Goal: Task Accomplishment & Management: Use online tool/utility

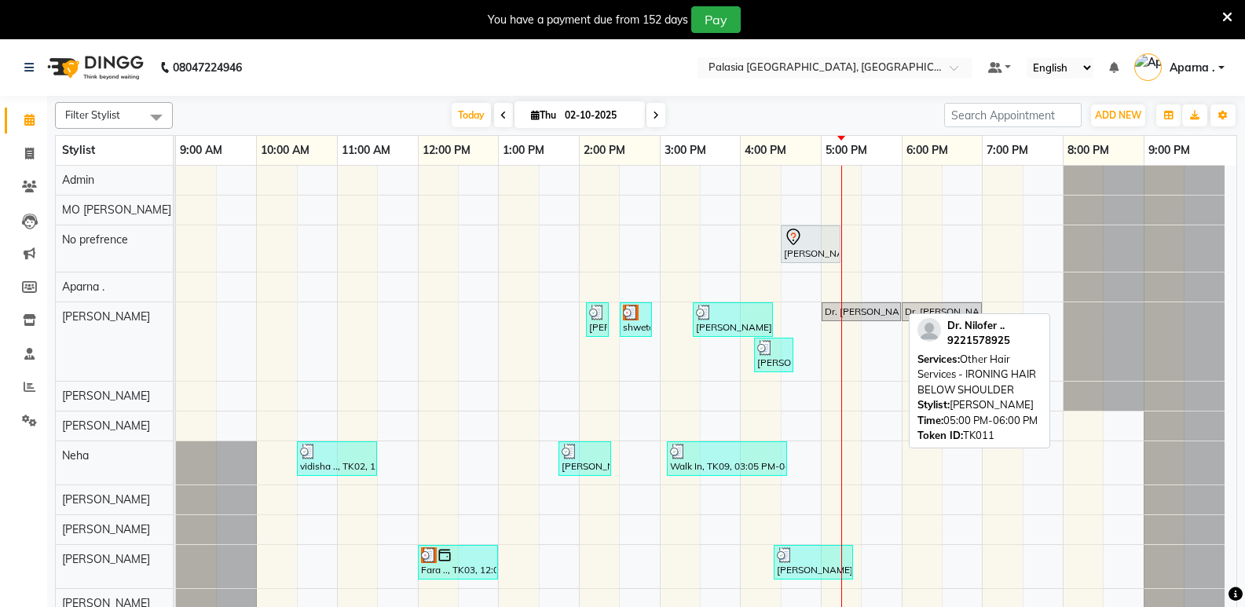
click at [873, 311] on div "Dr. [PERSON_NAME] .., TK11, 05:00 PM-06:00 PM, Other Hair Services - IRONING HA…" at bounding box center [861, 312] width 76 height 14
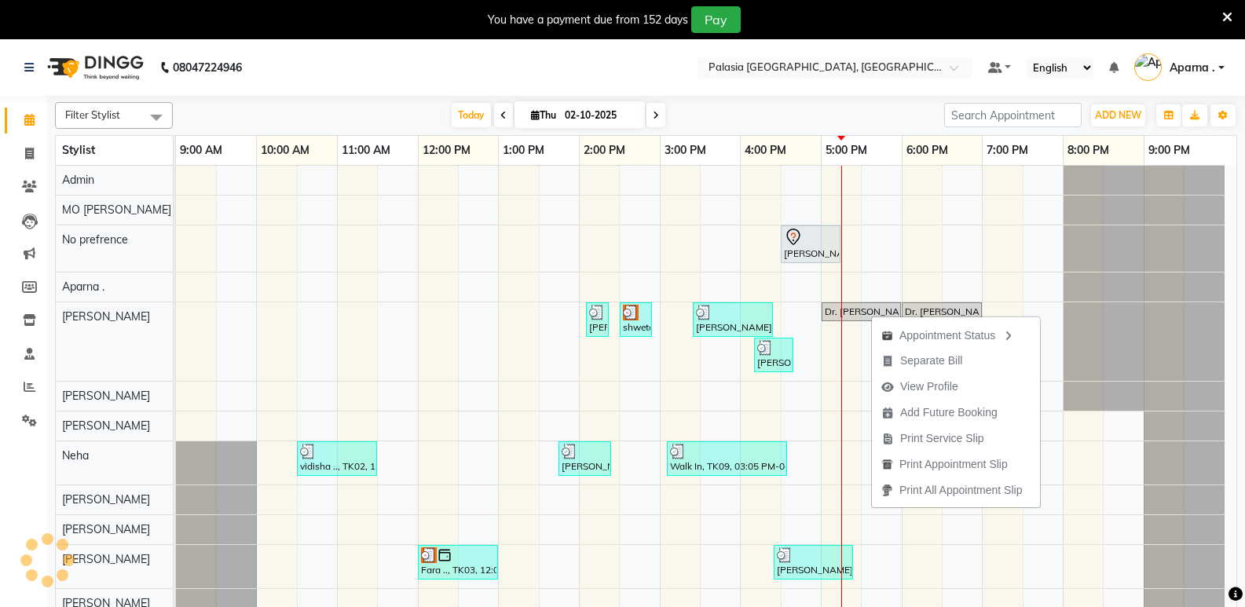
click at [871, 315] on div "Appointment Status Separate Bill View Profile Add Future Booking Print Service …" at bounding box center [956, 411] width 170 height 193
click at [837, 311] on div "Dr. [PERSON_NAME] .., TK11, 05:00 PM-06:00 PM, Other Hair Services - IRONING HA…" at bounding box center [861, 312] width 76 height 14
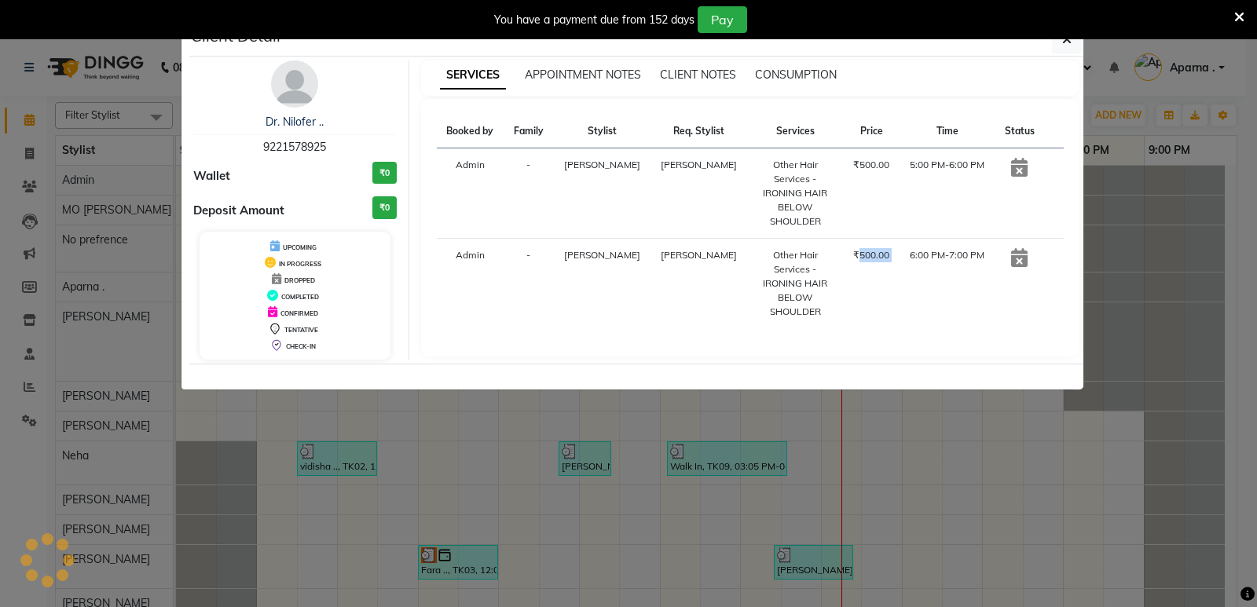
click at [844, 311] on td "₹500.00" at bounding box center [872, 284] width 56 height 90
click at [1016, 172] on icon at bounding box center [1019, 167] width 16 height 19
click at [1060, 41] on button "button" at bounding box center [1067, 39] width 30 height 30
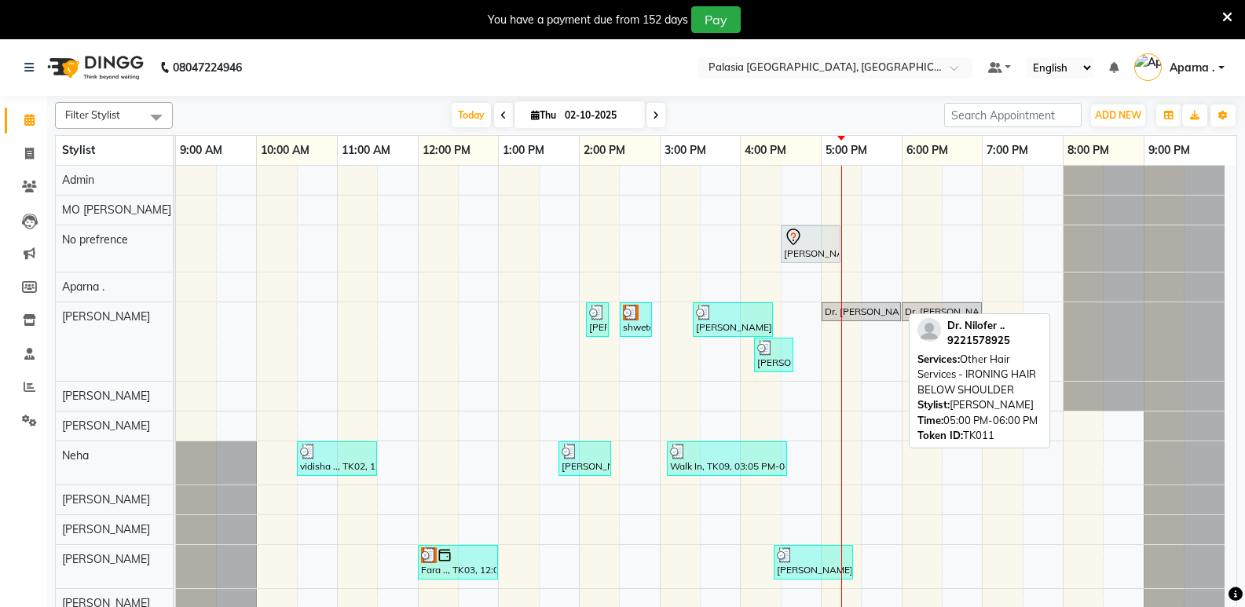
click at [893, 310] on div "Dr. [PERSON_NAME] .., TK11, 05:00 PM-06:00 PM, Other Hair Services - IRONING HA…" at bounding box center [861, 312] width 76 height 14
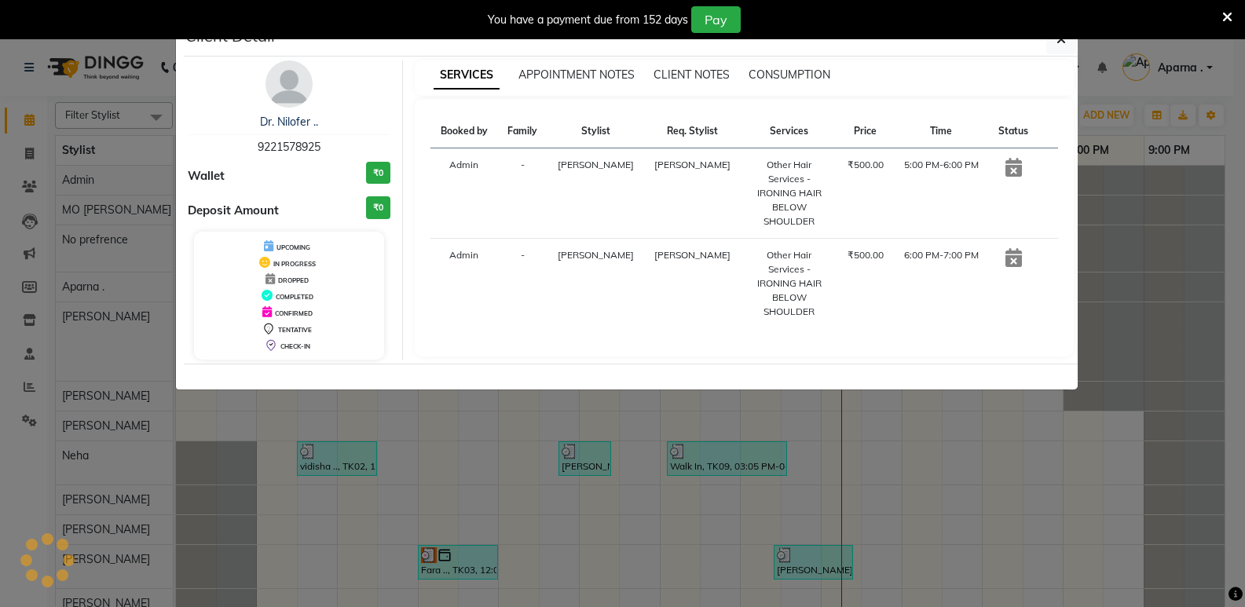
click at [893, 310] on td "6:00 PM-7:00 PM" at bounding box center [940, 284] width 95 height 90
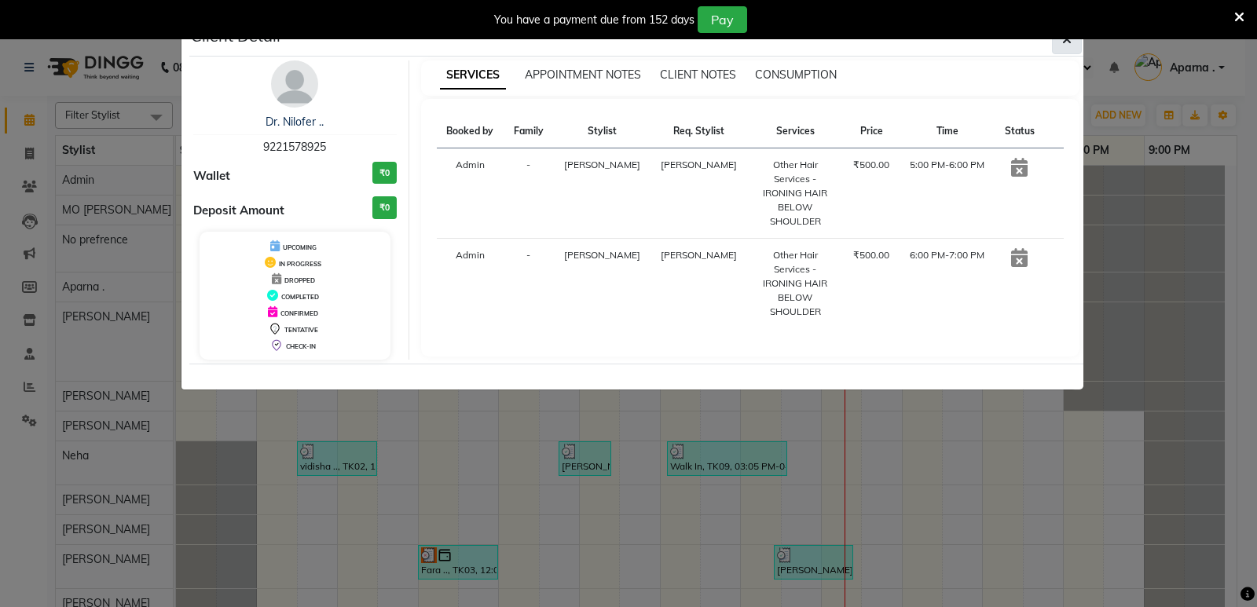
click at [1068, 42] on icon "button" at bounding box center [1066, 39] width 9 height 13
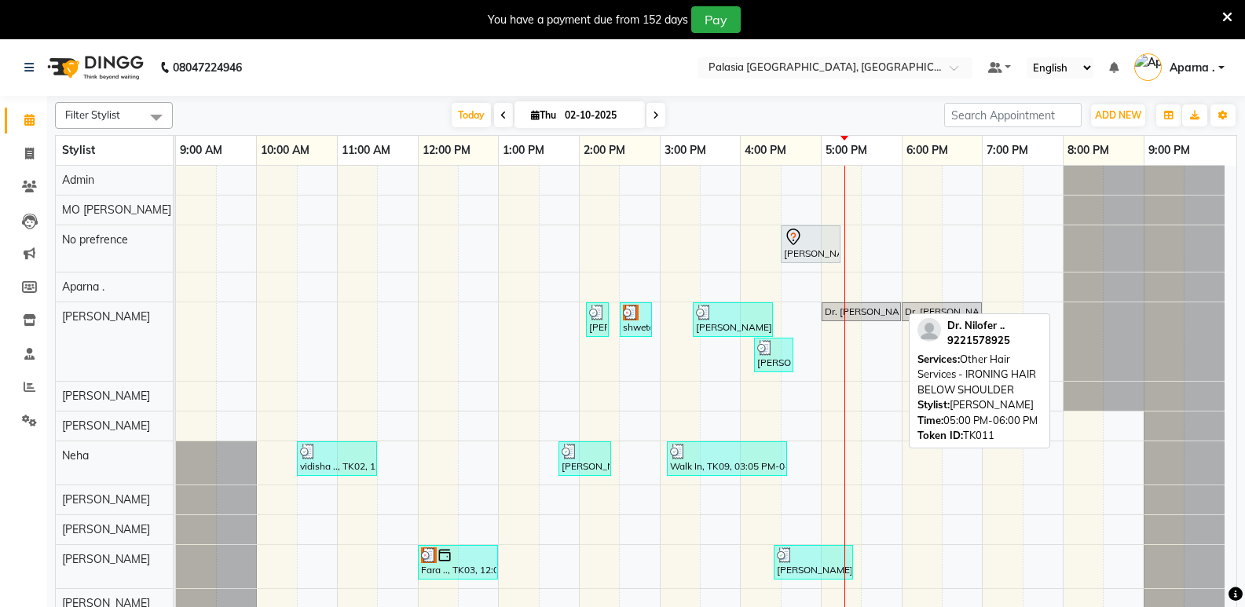
click at [871, 315] on div "Dr. [PERSON_NAME] .., TK11, 05:00 PM-06:00 PM, Other Hair Services - IRONING HA…" at bounding box center [861, 312] width 76 height 14
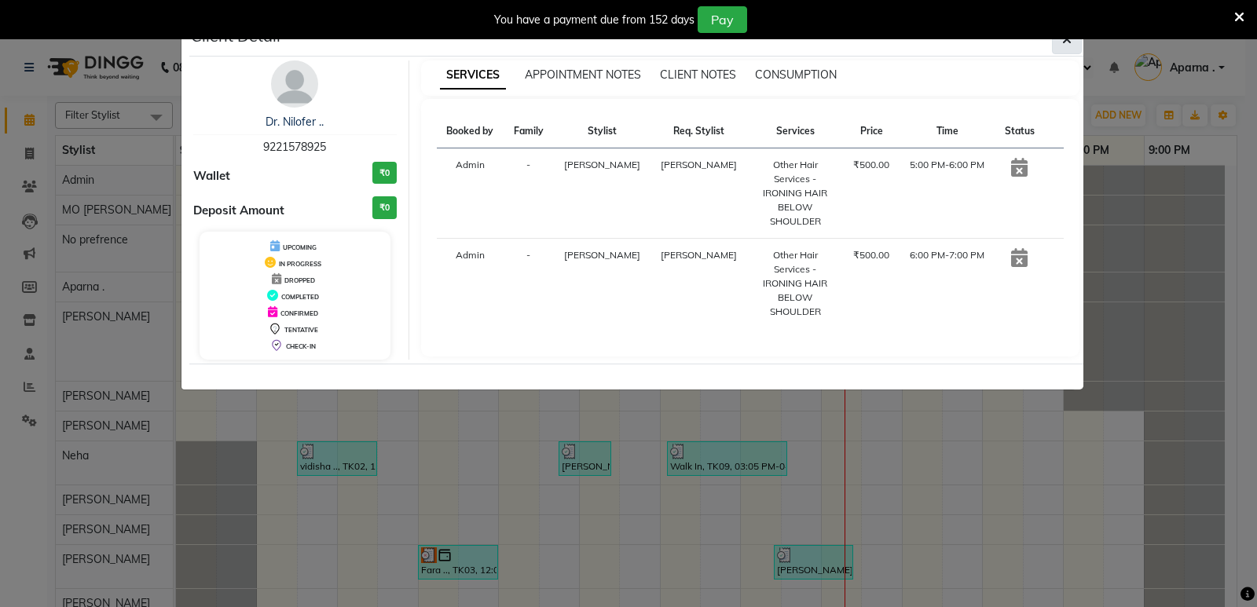
click at [1067, 40] on icon "button" at bounding box center [1066, 39] width 9 height 13
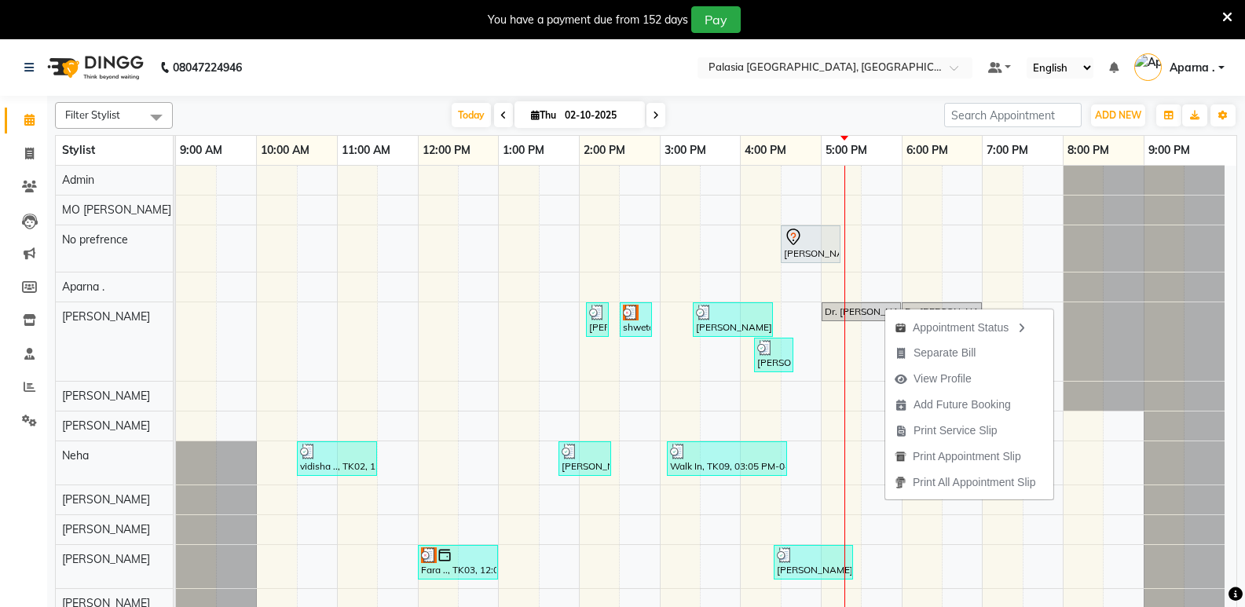
click at [777, 123] on div "Today Thu 02-10-2025" at bounding box center [559, 116] width 756 height 24
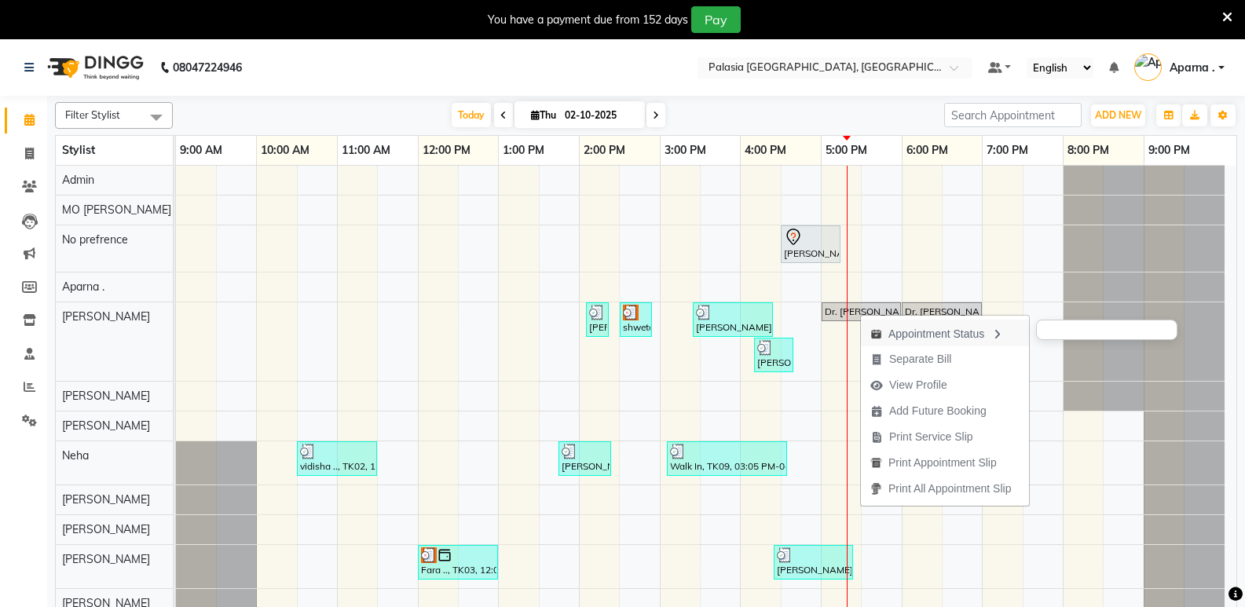
click at [927, 326] on div "Appointment Status" at bounding box center [945, 333] width 168 height 27
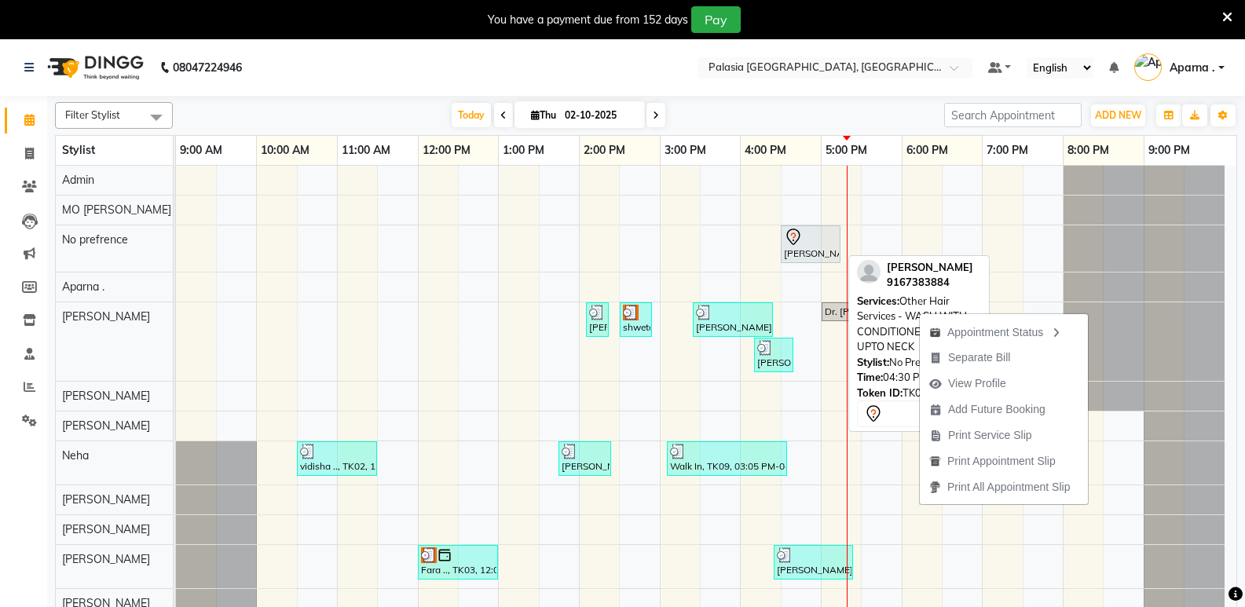
click at [790, 256] on div "[PERSON_NAME], TK07, 04:30 PM-05:15 PM, Other Hair Services - WASH WITH CONDITI…" at bounding box center [810, 244] width 57 height 33
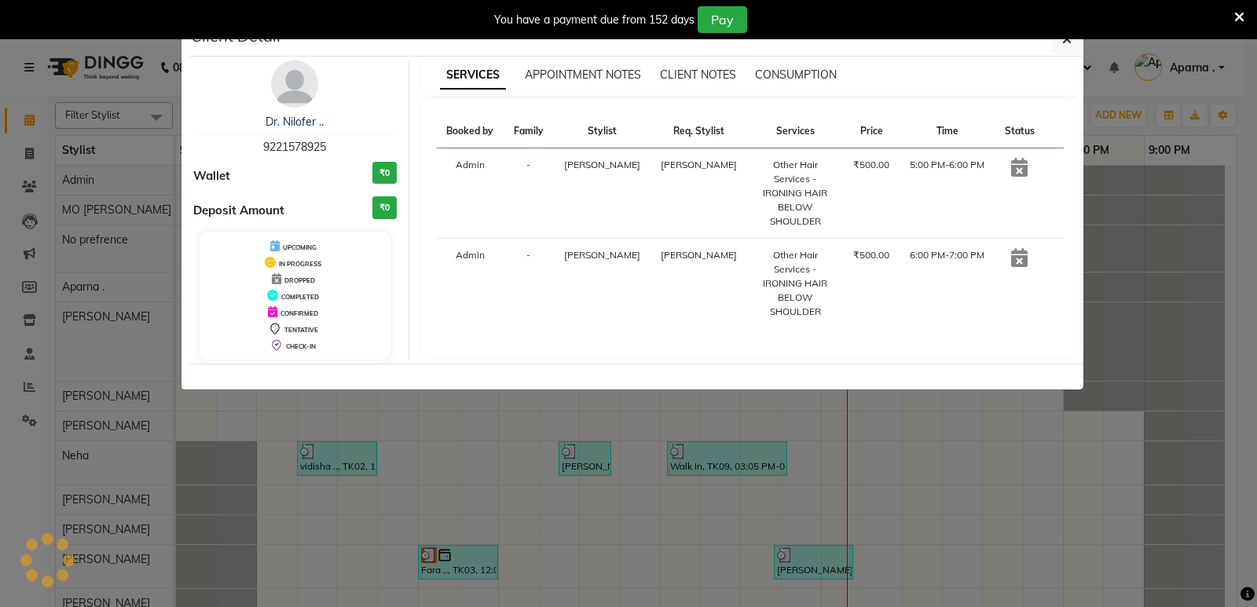
select select "7"
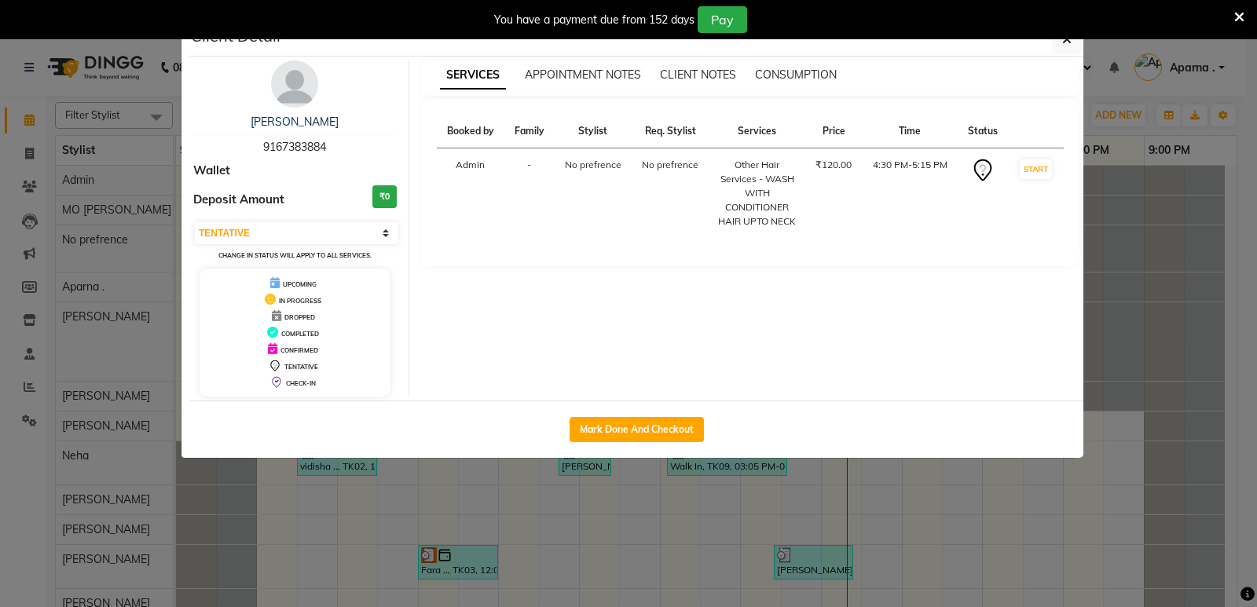
click at [1071, 42] on button "button" at bounding box center [1067, 39] width 30 height 30
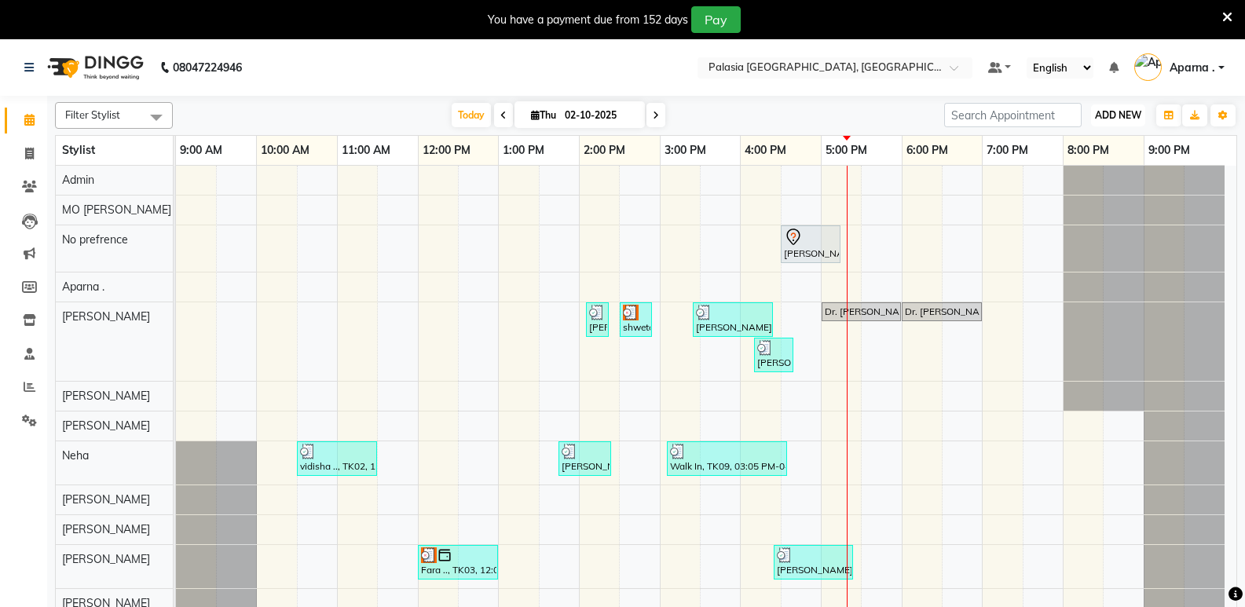
click at [1127, 116] on span "ADD NEW" at bounding box center [1118, 115] width 46 height 12
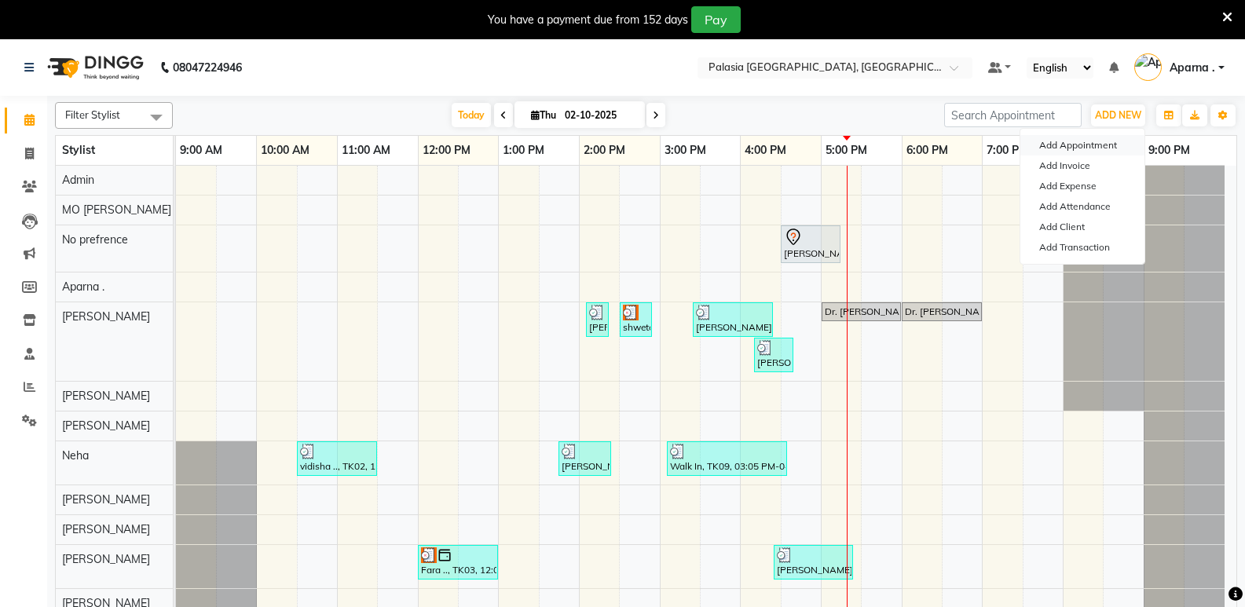
click at [1111, 150] on button "Add Appointment" at bounding box center [1082, 145] width 124 height 20
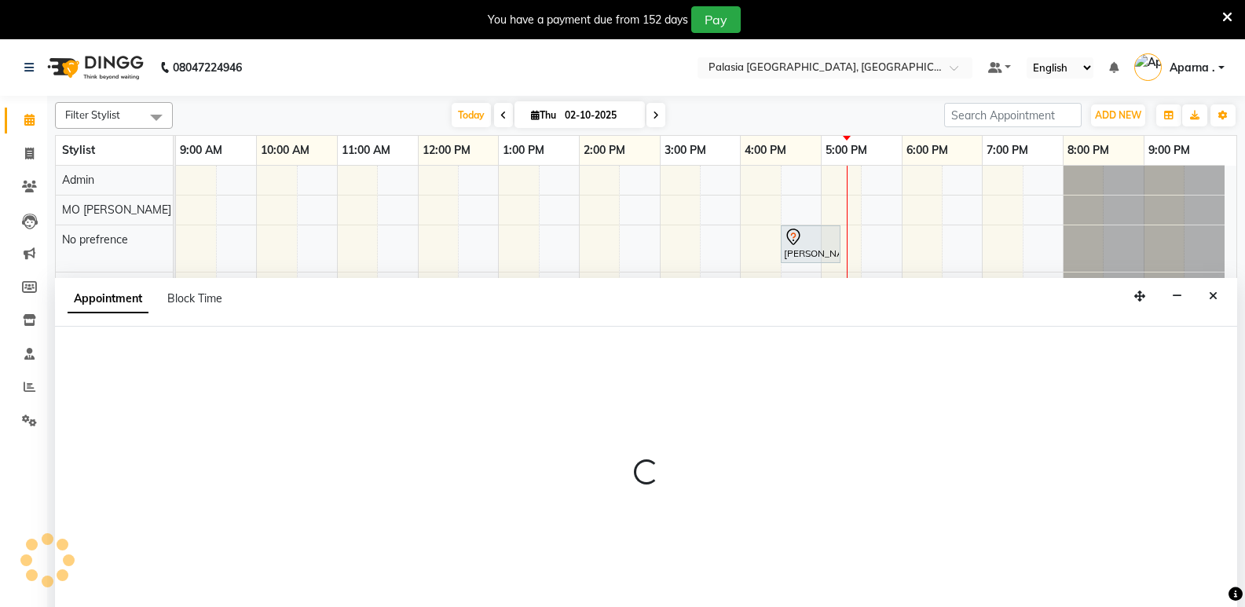
scroll to position [39, 0]
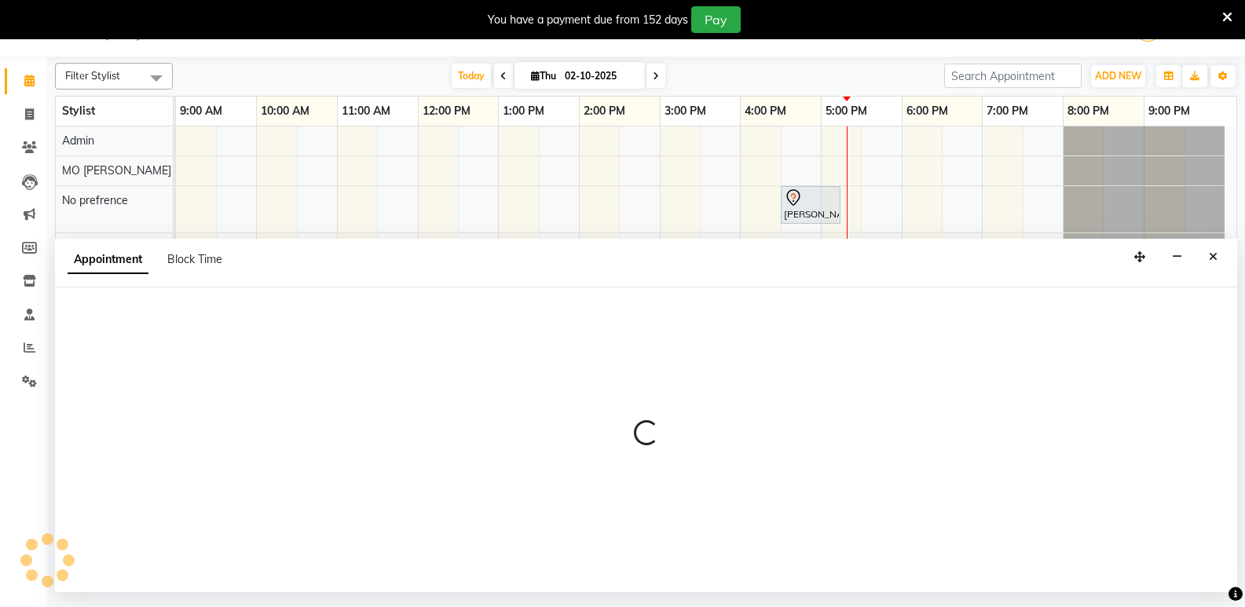
select select "tentative"
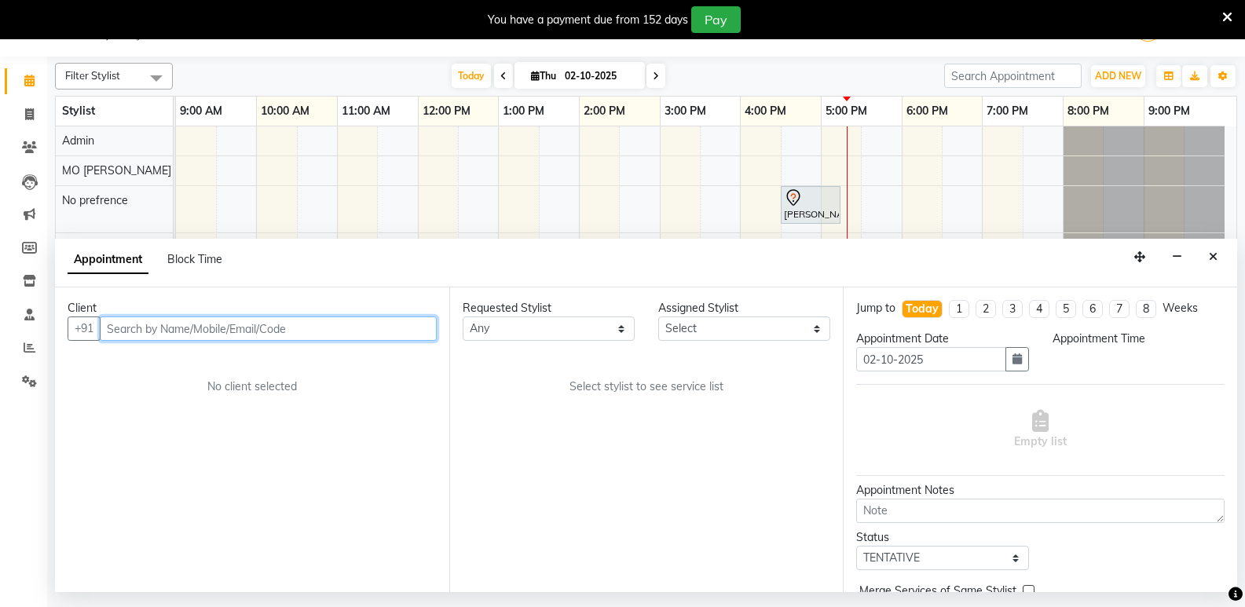
select select "600"
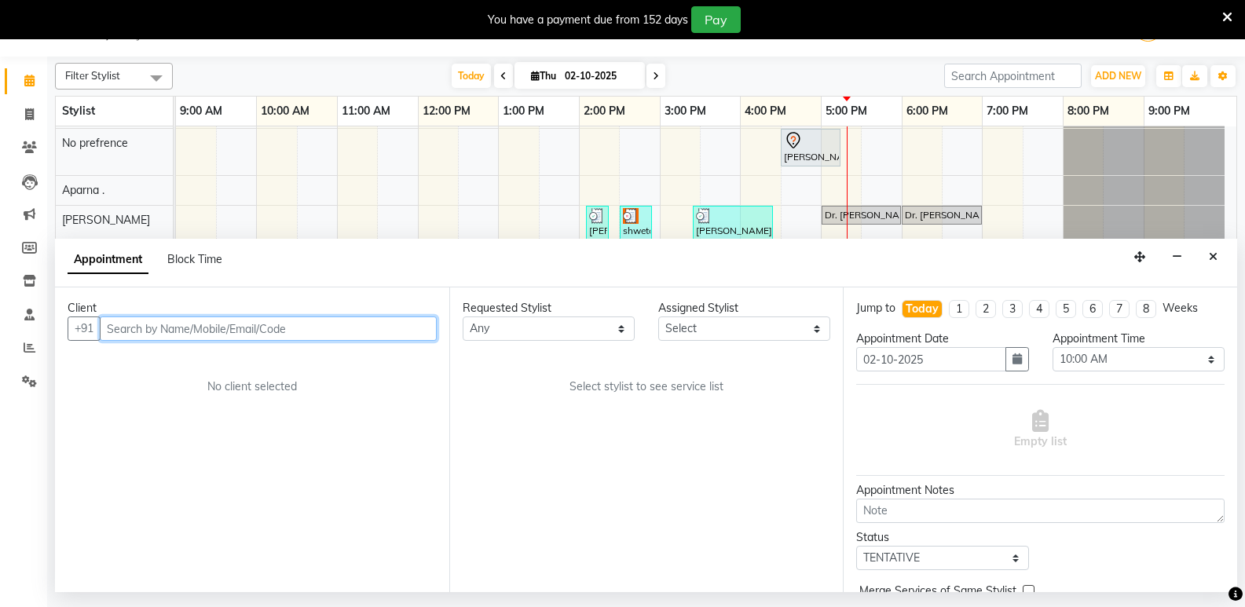
scroll to position [0, 0]
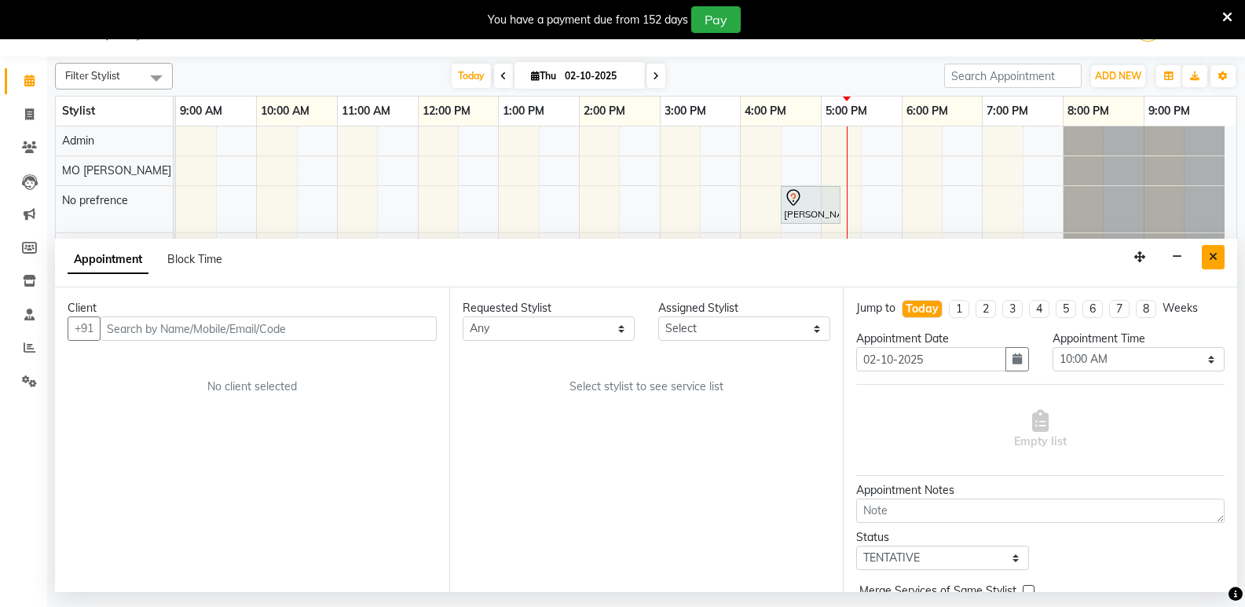
click at [1206, 258] on button "Close" at bounding box center [1213, 257] width 23 height 24
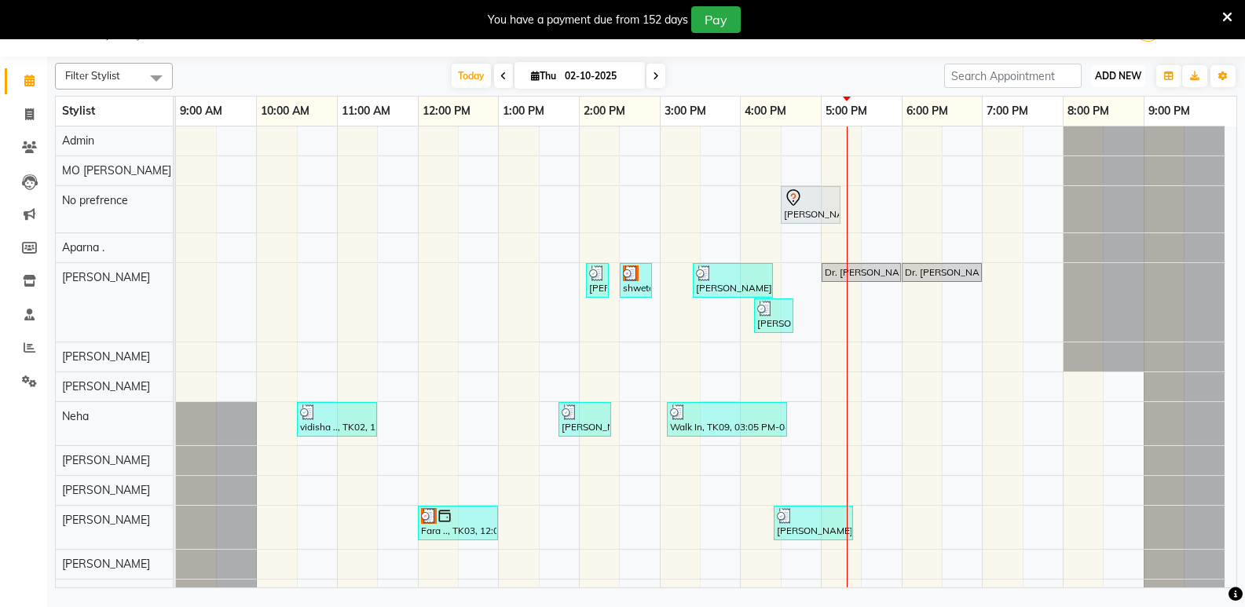
click at [1107, 74] on span "ADD NEW" at bounding box center [1118, 76] width 46 height 12
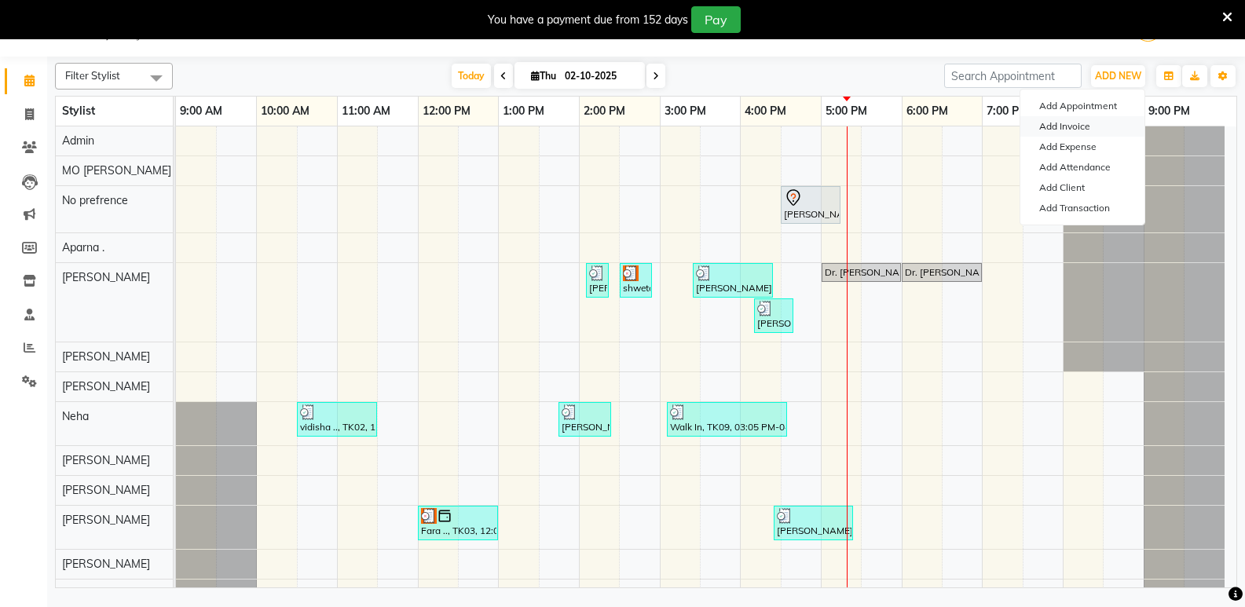
click at [1089, 128] on link "Add Invoice" at bounding box center [1082, 126] width 124 height 20
select select "service"
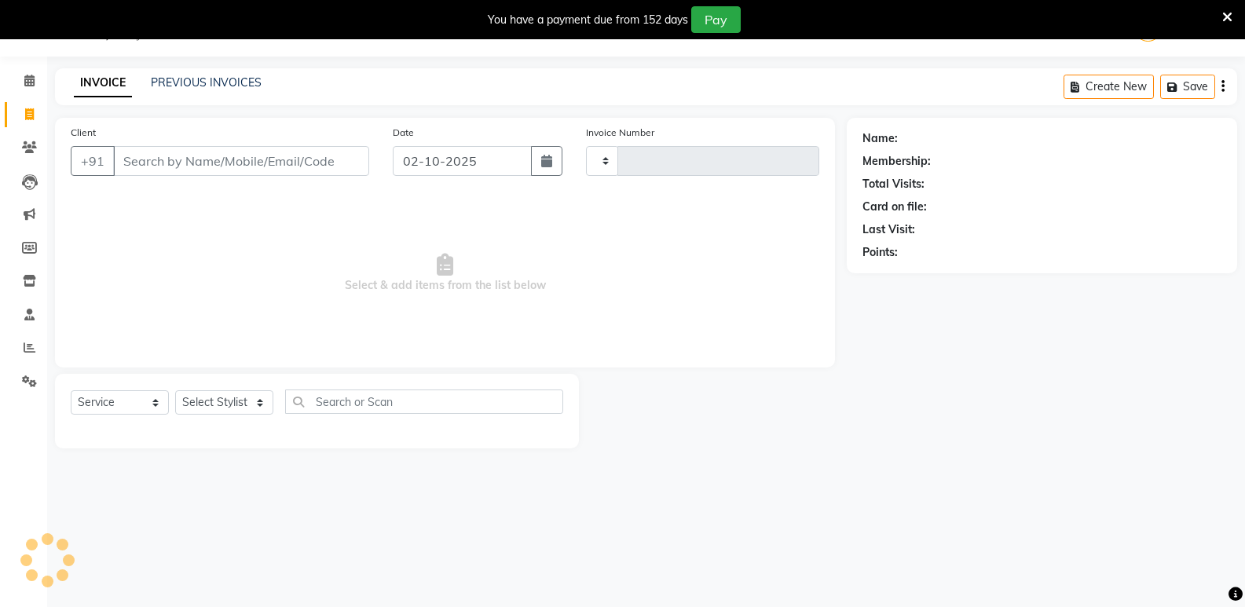
type input "3822"
select select "6009"
click at [199, 82] on link "PREVIOUS INVOICES" at bounding box center [206, 82] width 111 height 14
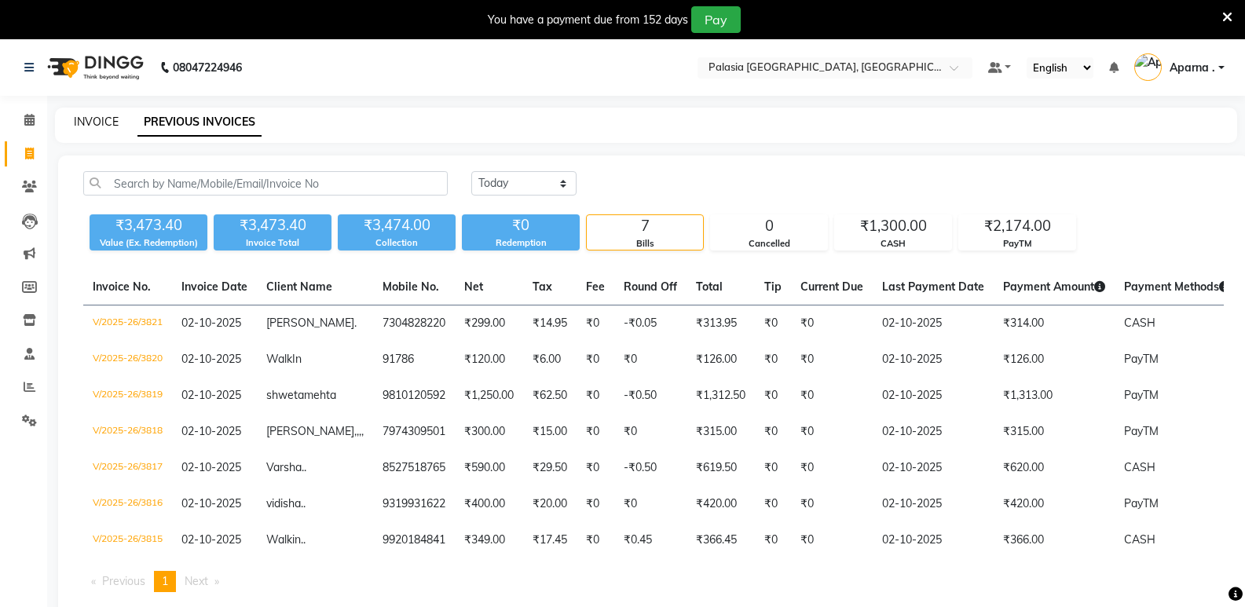
click at [96, 120] on link "INVOICE" at bounding box center [96, 122] width 45 height 14
select select "6009"
select select "service"
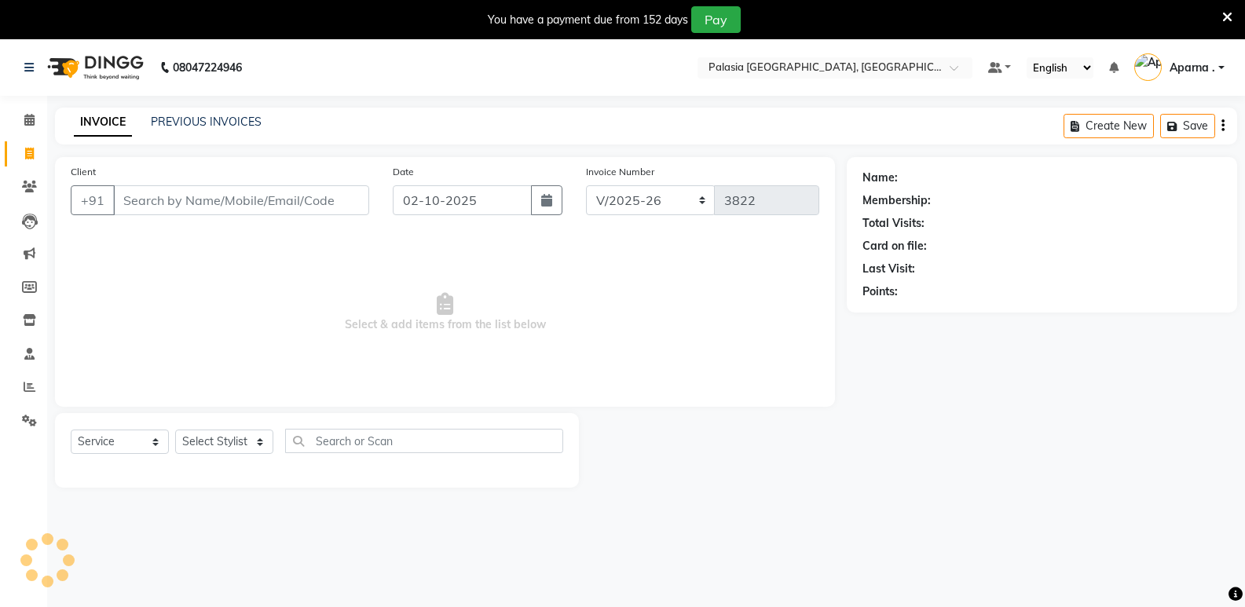
scroll to position [39, 0]
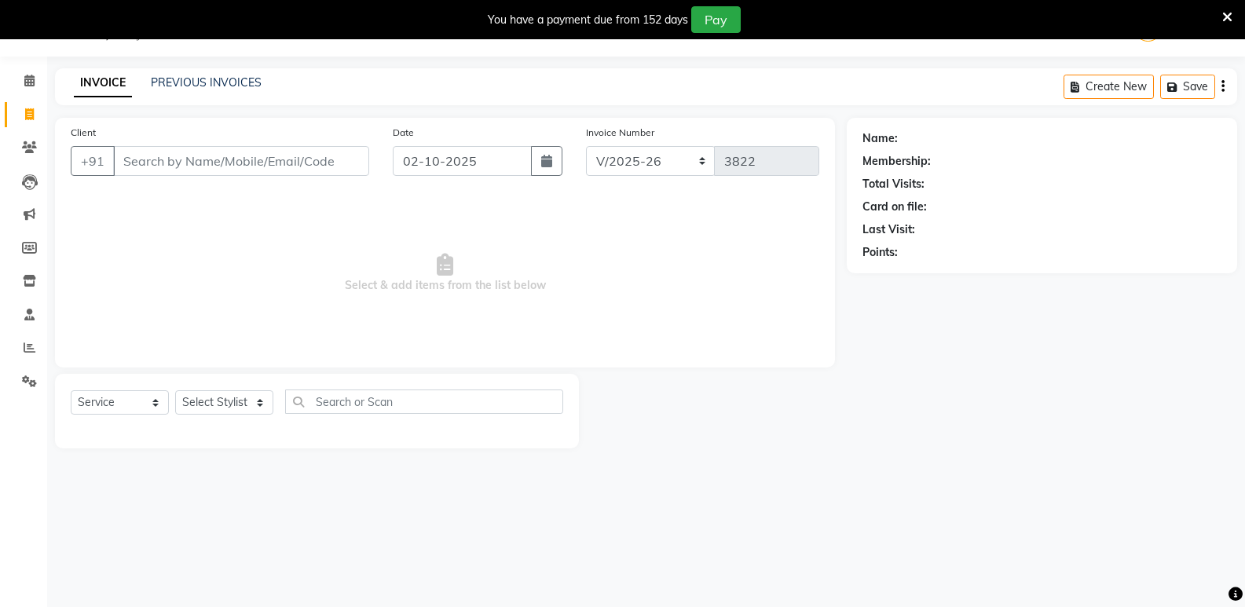
drag, startPoint x: 241, startPoint y: 166, endPoint x: 233, endPoint y: 172, distance: 10.1
click at [239, 168] on input "Client" at bounding box center [241, 161] width 256 height 30
click at [125, 162] on input "8221578925" at bounding box center [201, 161] width 176 height 30
drag, startPoint x: 207, startPoint y: 163, endPoint x: 103, endPoint y: 167, distance: 103.7
click at [103, 167] on div "[PHONE_NUMBER] Add Client" at bounding box center [220, 161] width 298 height 30
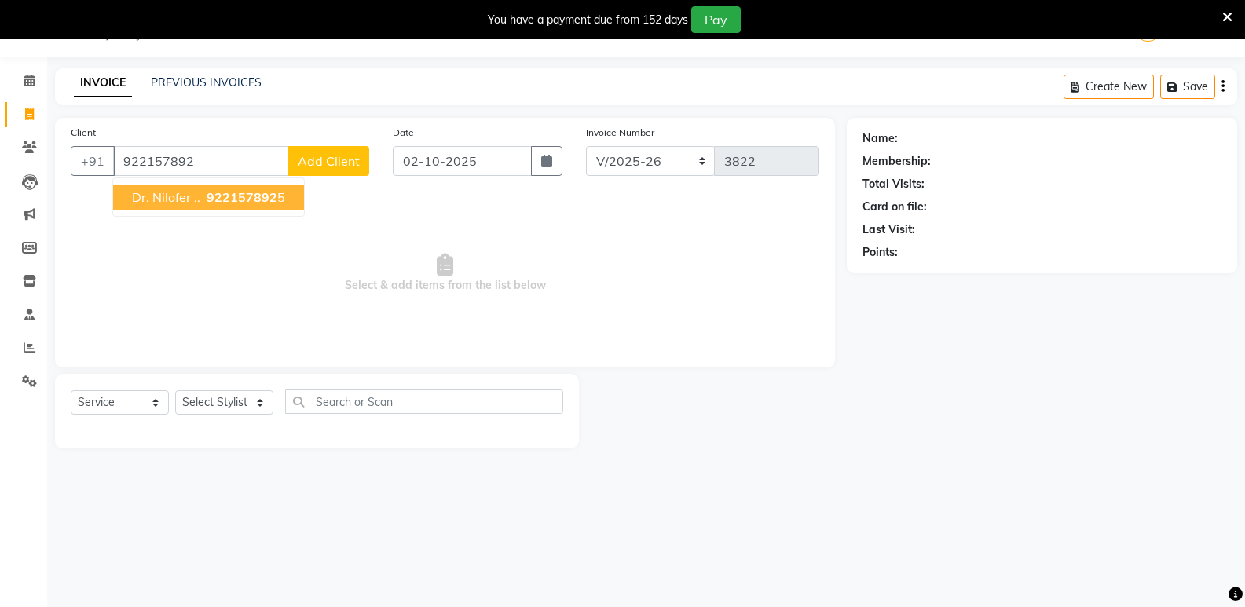
click at [133, 196] on span "Dr. Nilofer .." at bounding box center [166, 197] width 68 height 16
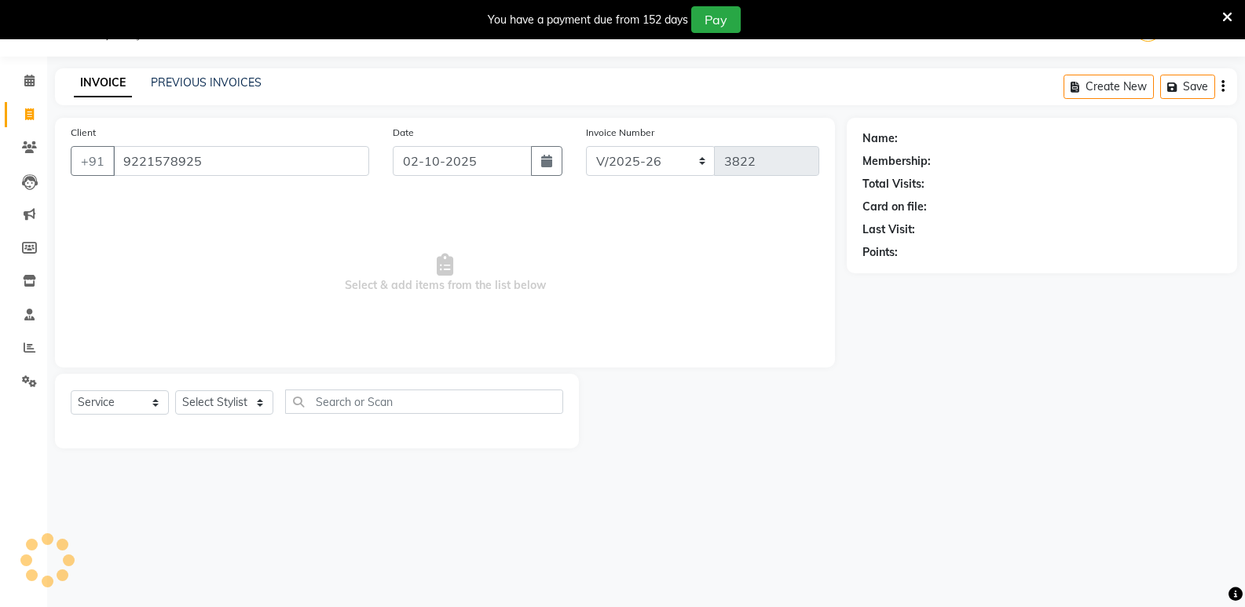
type input "9221578925"
select select "1: Object"
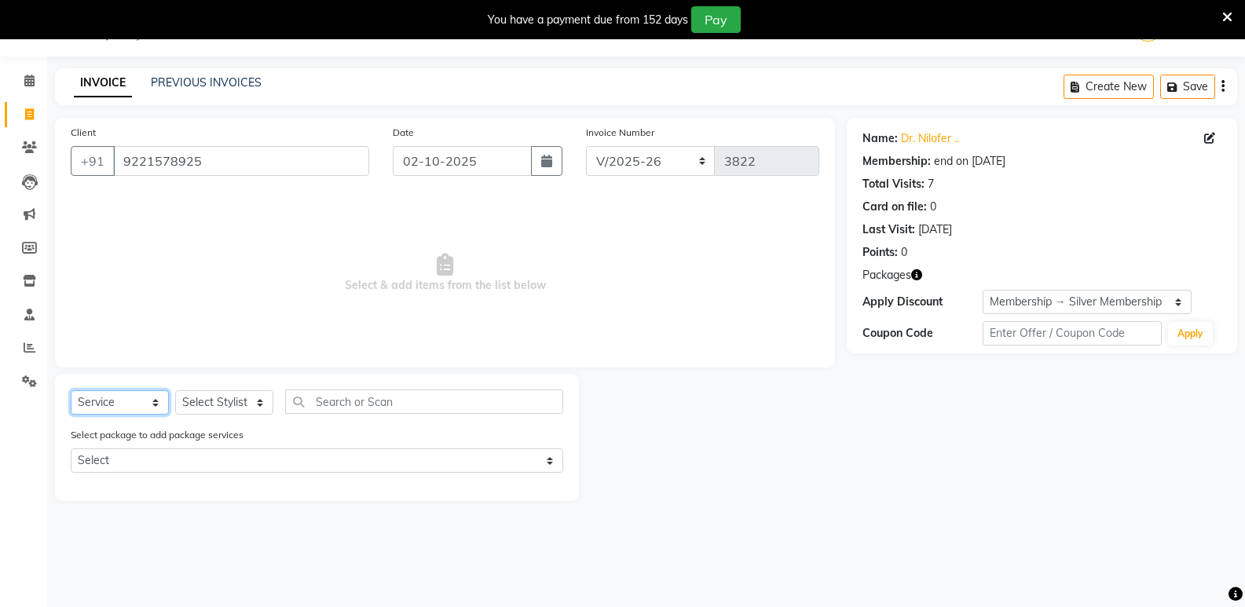
click at [132, 409] on select "Select Service Product Membership Package Voucher Prepaid Gift Card" at bounding box center [120, 402] width 98 height 24
click at [238, 403] on select "Select Stylist [PERSON_NAME] Admin Aparna . [PERSON_NAME] [PERSON_NAME] [PERSON…" at bounding box center [224, 402] width 98 height 24
select select "46370"
click at [175, 390] on select "Select Stylist [PERSON_NAME] Admin Aparna . [PERSON_NAME] [PERSON_NAME] [PERSON…" at bounding box center [224, 402] width 98 height 24
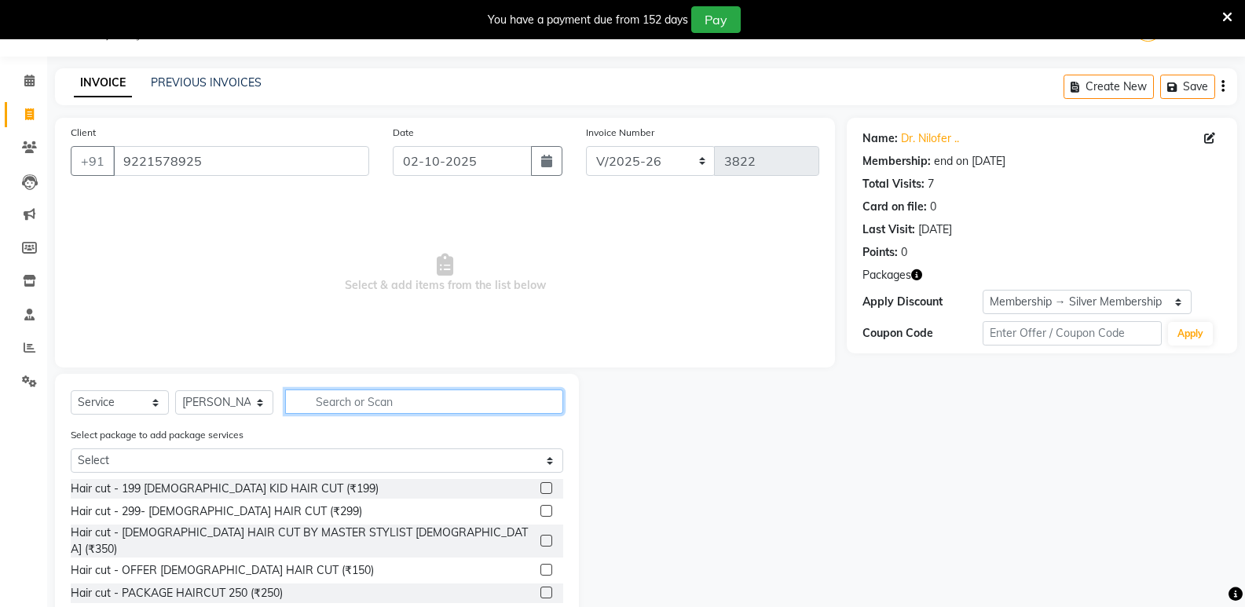
click at [369, 398] on input "text" at bounding box center [424, 402] width 278 height 24
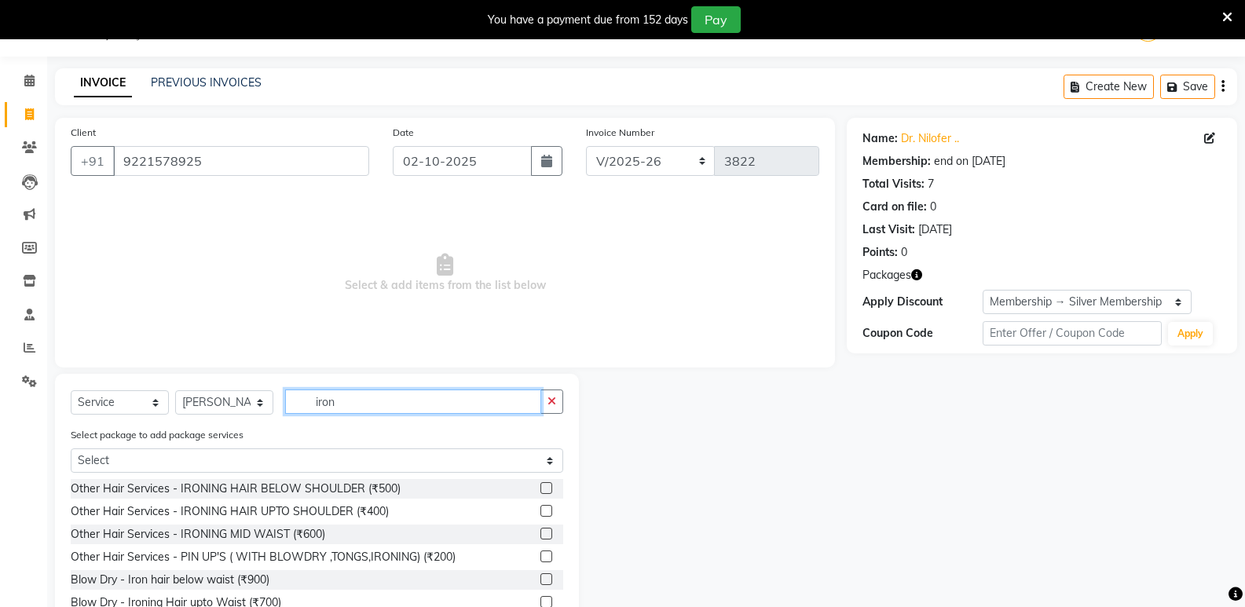
type input "iron"
click at [549, 489] on label at bounding box center [546, 488] width 12 height 12
click at [549, 489] on input "checkbox" at bounding box center [545, 489] width 10 height 10
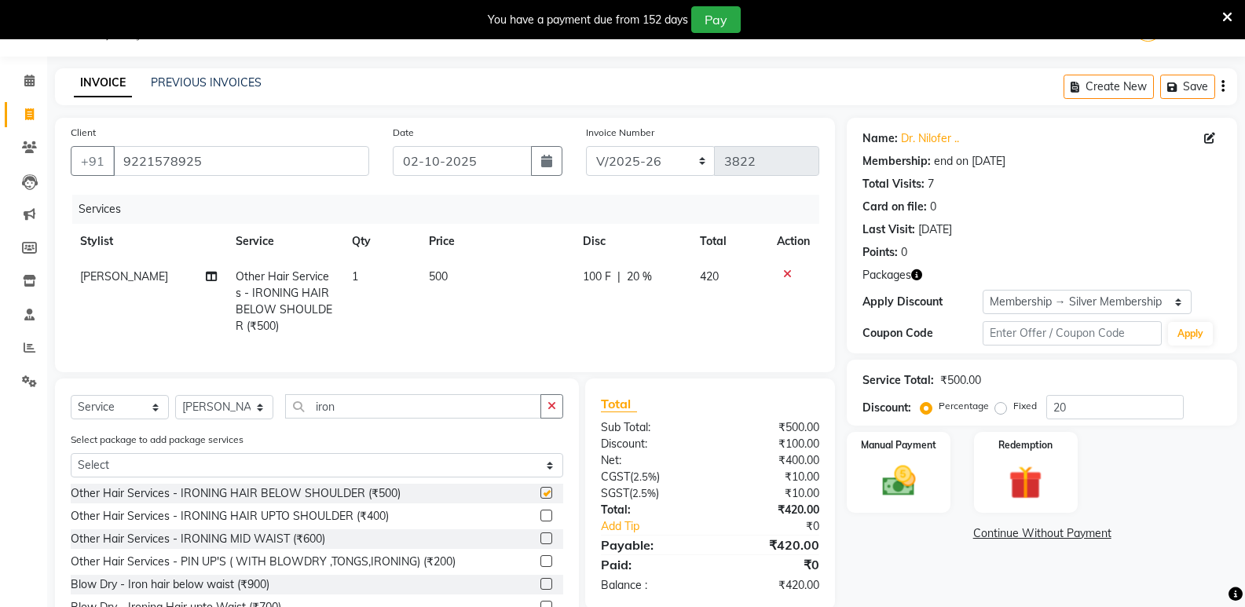
checkbox input "false"
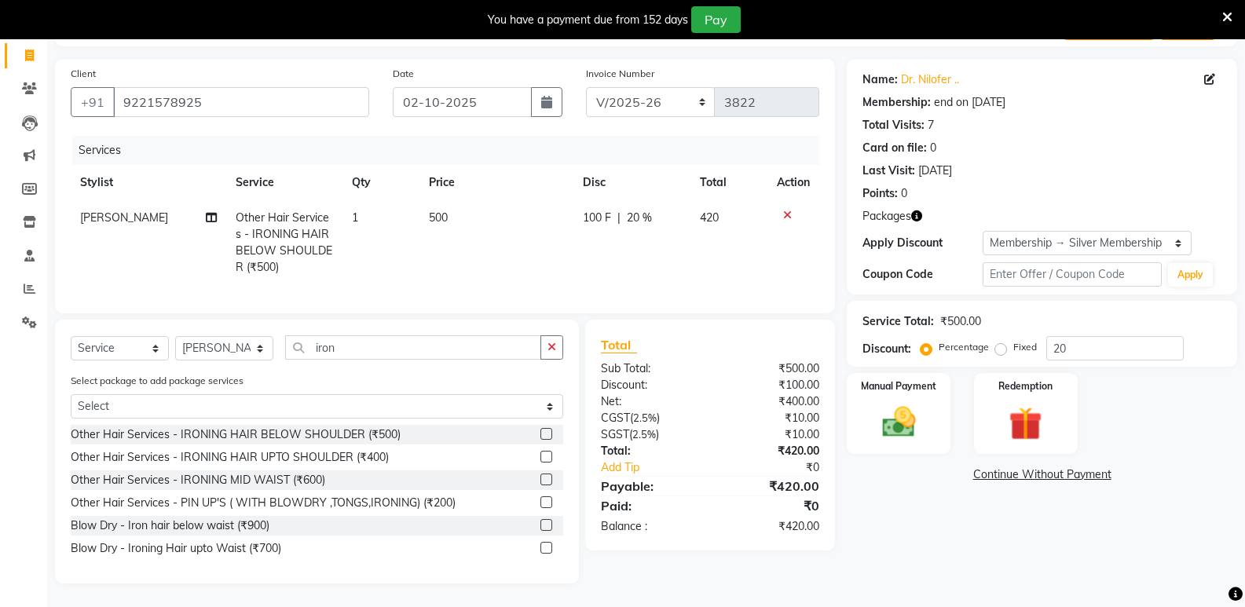
scroll to position [0, 0]
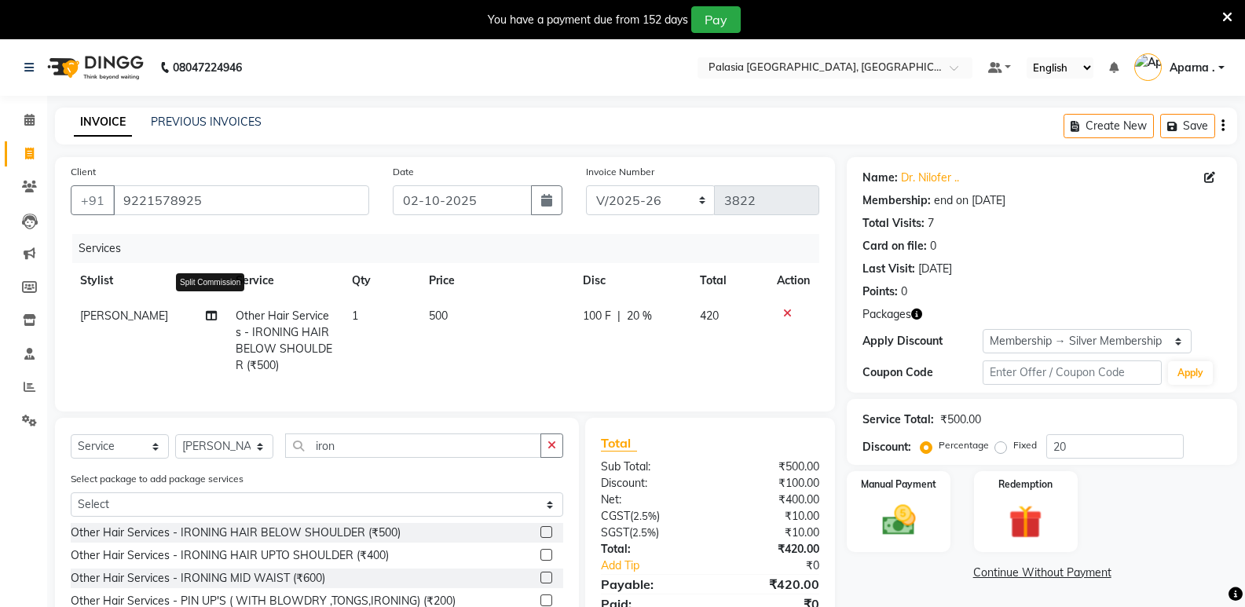
click at [207, 314] on icon at bounding box center [211, 315] width 11 height 11
select select "46370"
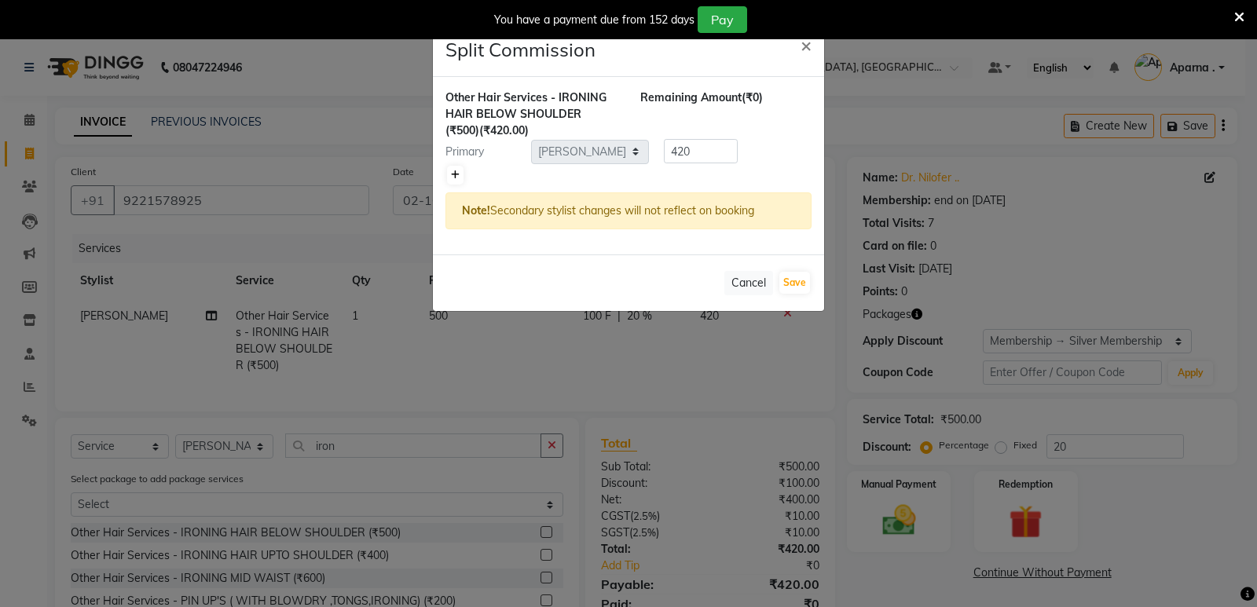
click at [460, 172] on link at bounding box center [455, 175] width 16 height 19
type input "210"
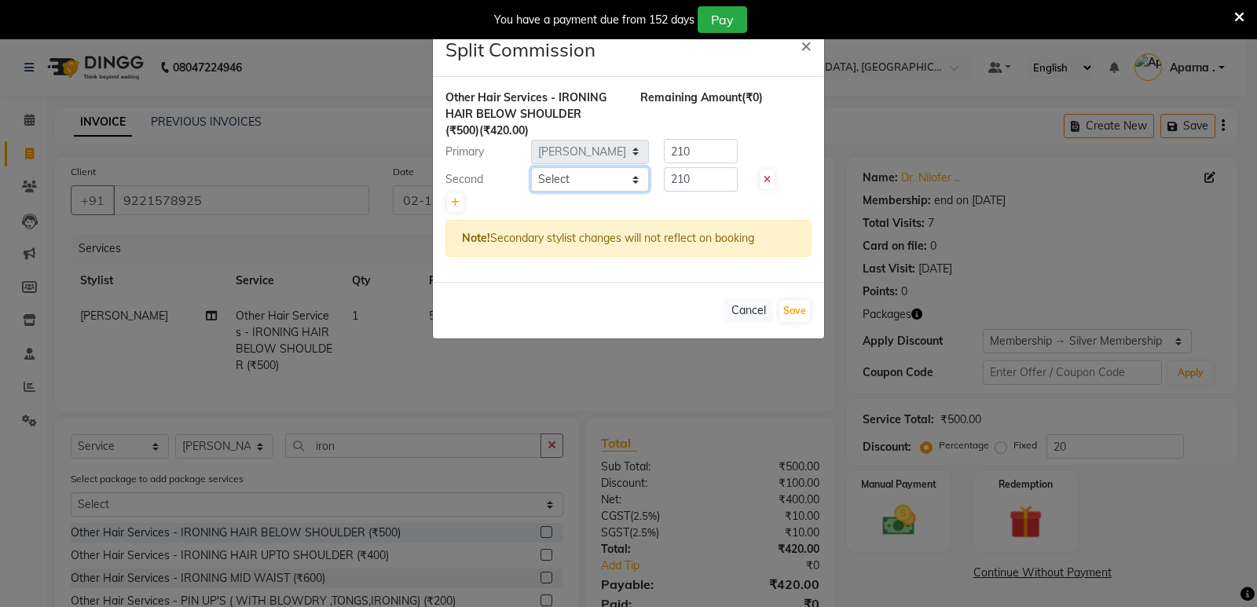
click at [583, 177] on select "Select [PERSON_NAME] Admin Aparna . [PERSON_NAME] [PERSON_NAME] [PERSON_NAME] […" at bounding box center [590, 179] width 118 height 24
select select "92592"
click at [531, 167] on select "Select [PERSON_NAME] Admin Aparna . [PERSON_NAME] [PERSON_NAME] [PERSON_NAME] […" at bounding box center [590, 179] width 118 height 24
click at [796, 306] on button "Save" at bounding box center [794, 311] width 31 height 22
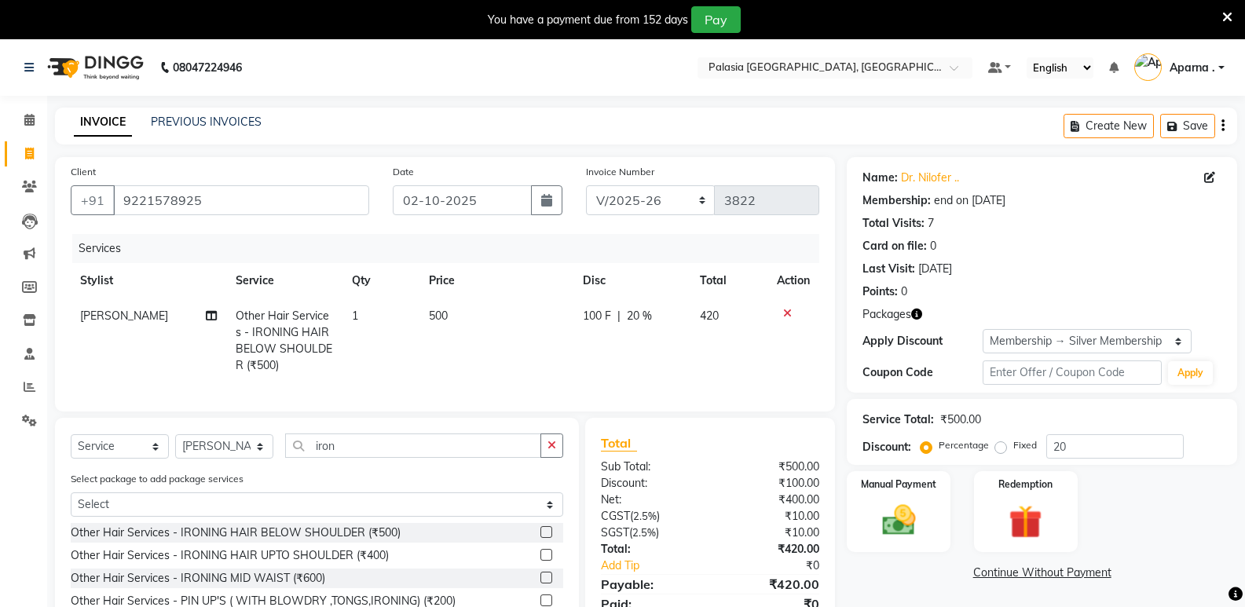
scroll to position [110, 0]
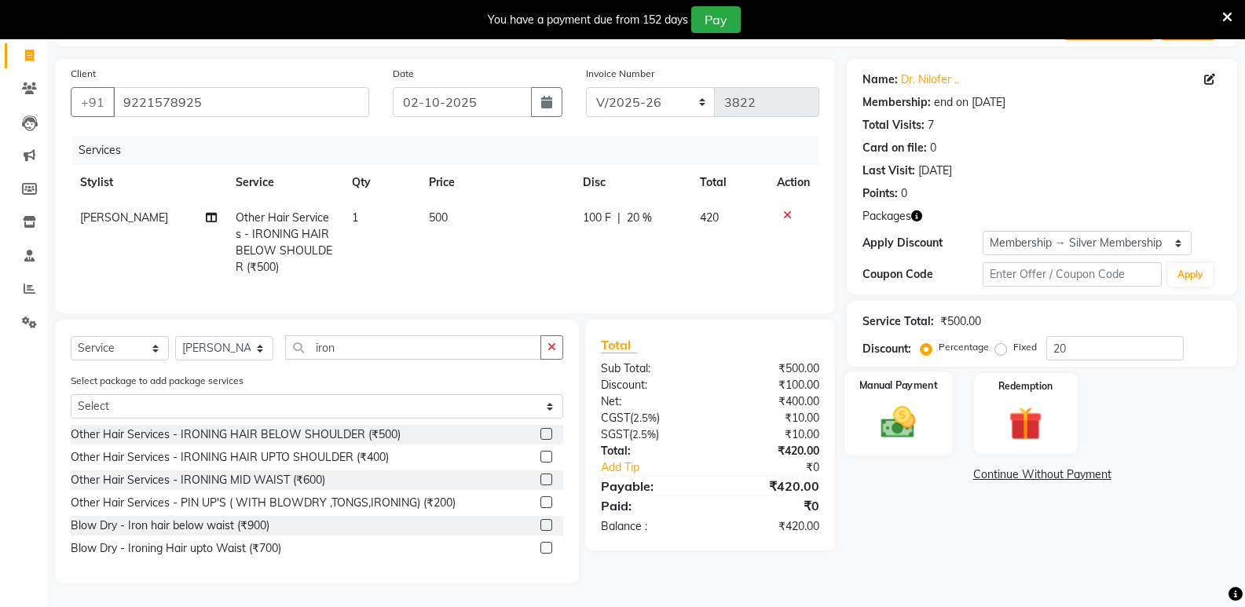
click at [924, 417] on img at bounding box center [898, 422] width 56 height 40
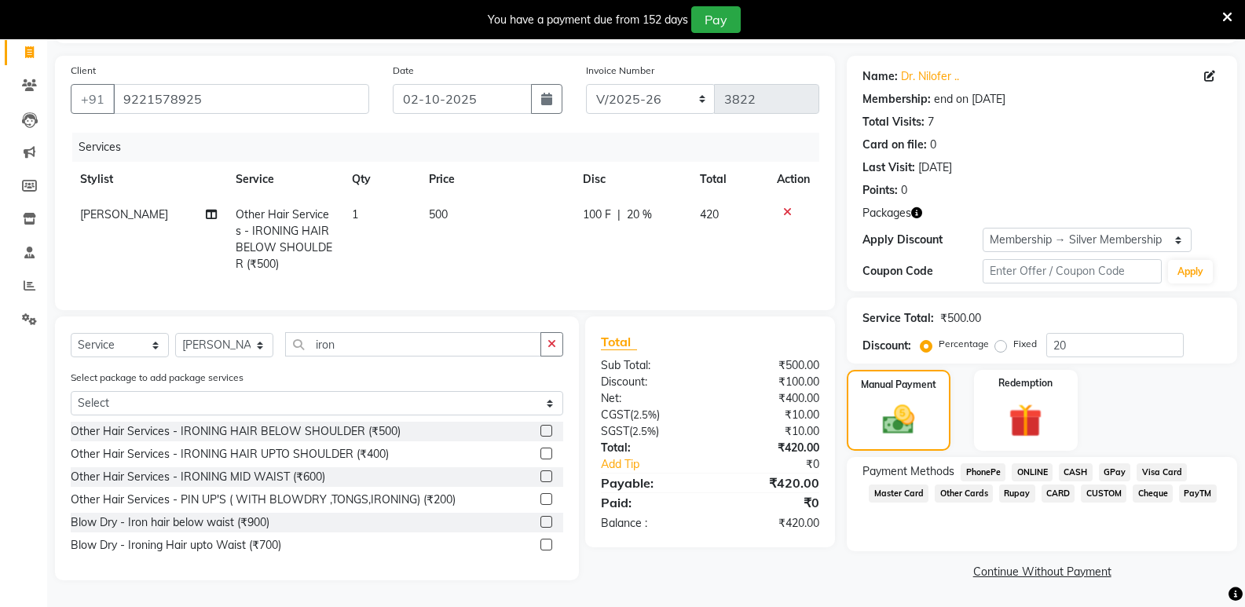
click at [1073, 463] on span "CASH" at bounding box center [1076, 472] width 34 height 18
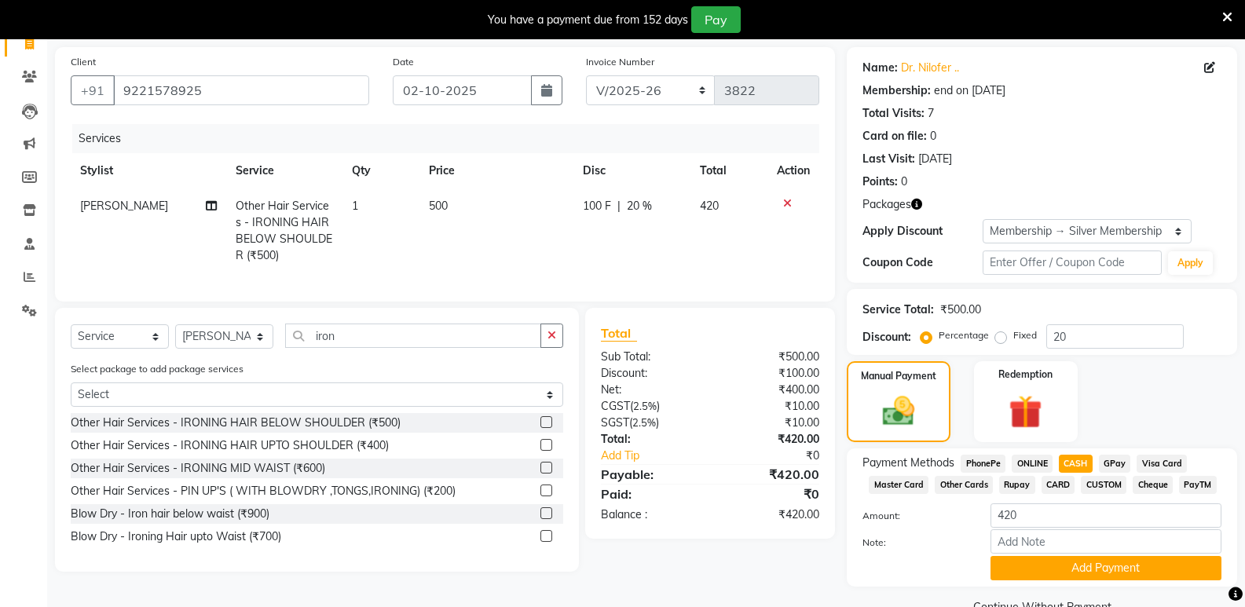
scroll to position [145, 0]
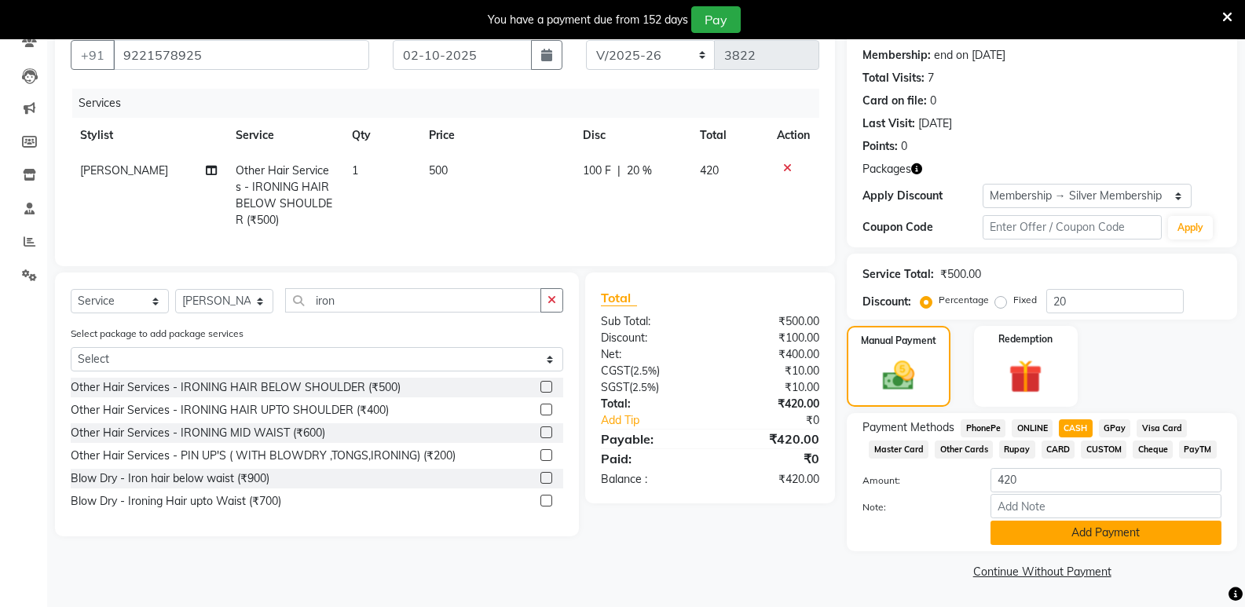
click at [1067, 536] on button "Add Payment" at bounding box center [1105, 533] width 231 height 24
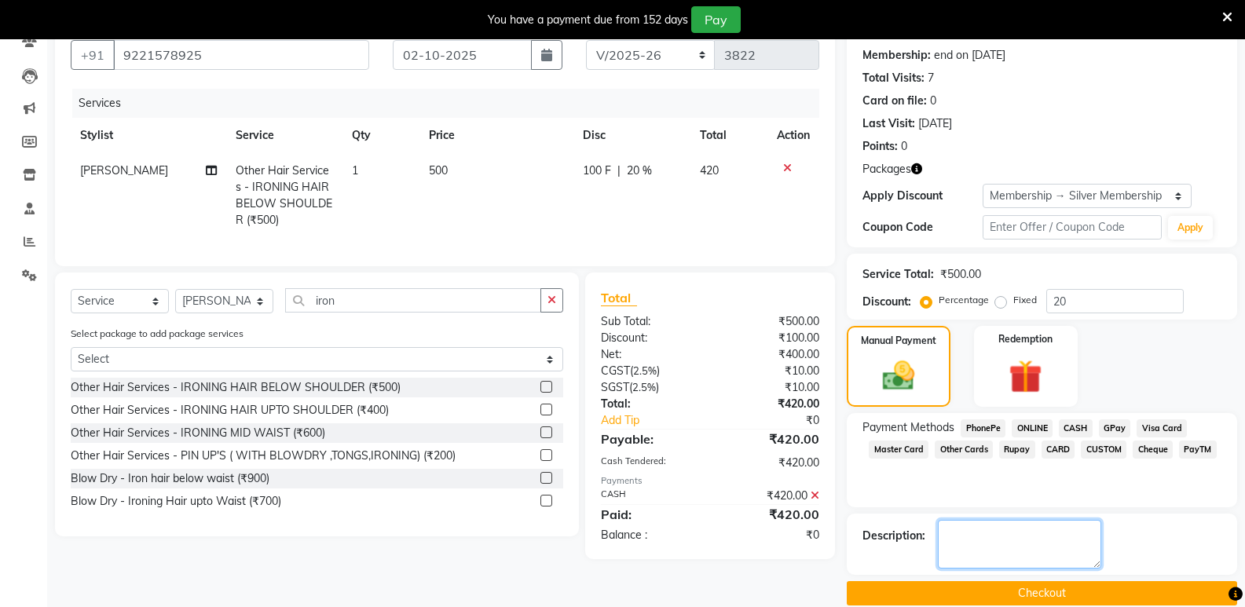
click at [990, 542] on textarea at bounding box center [1019, 544] width 163 height 49
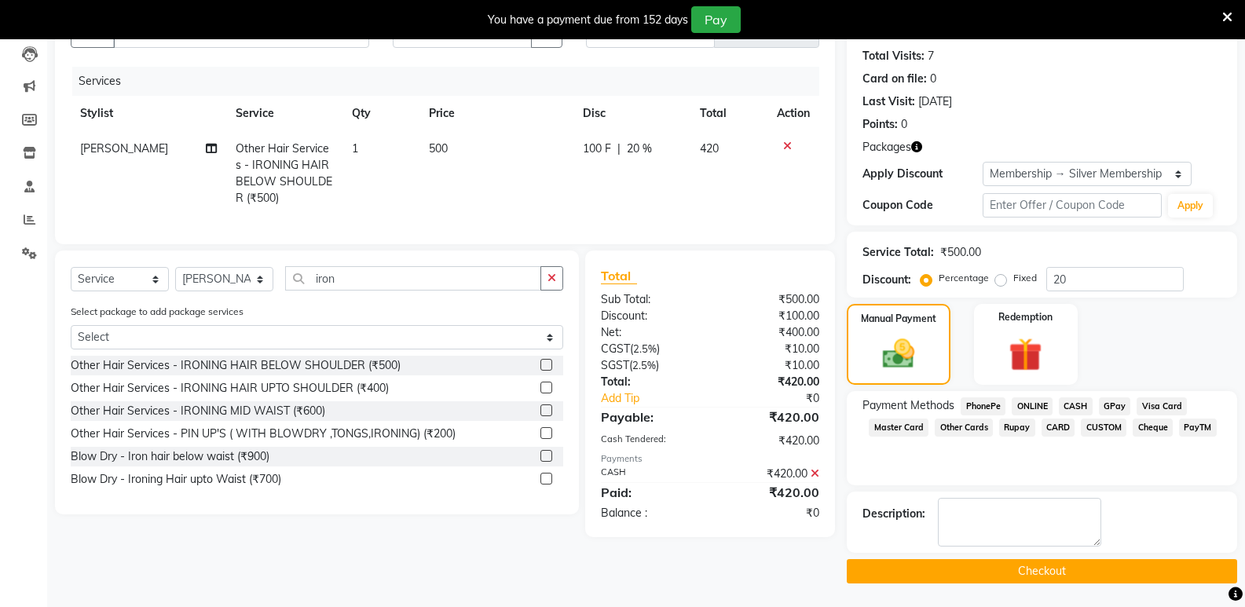
click at [1019, 566] on button "Checkout" at bounding box center [1042, 571] width 390 height 24
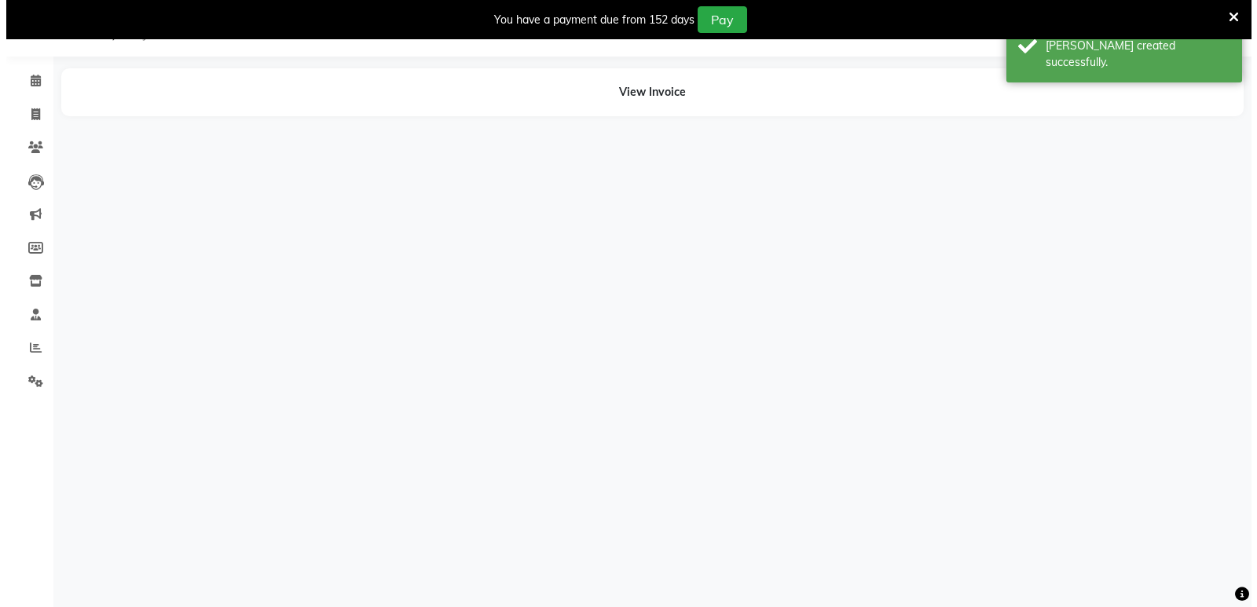
scroll to position [39, 0]
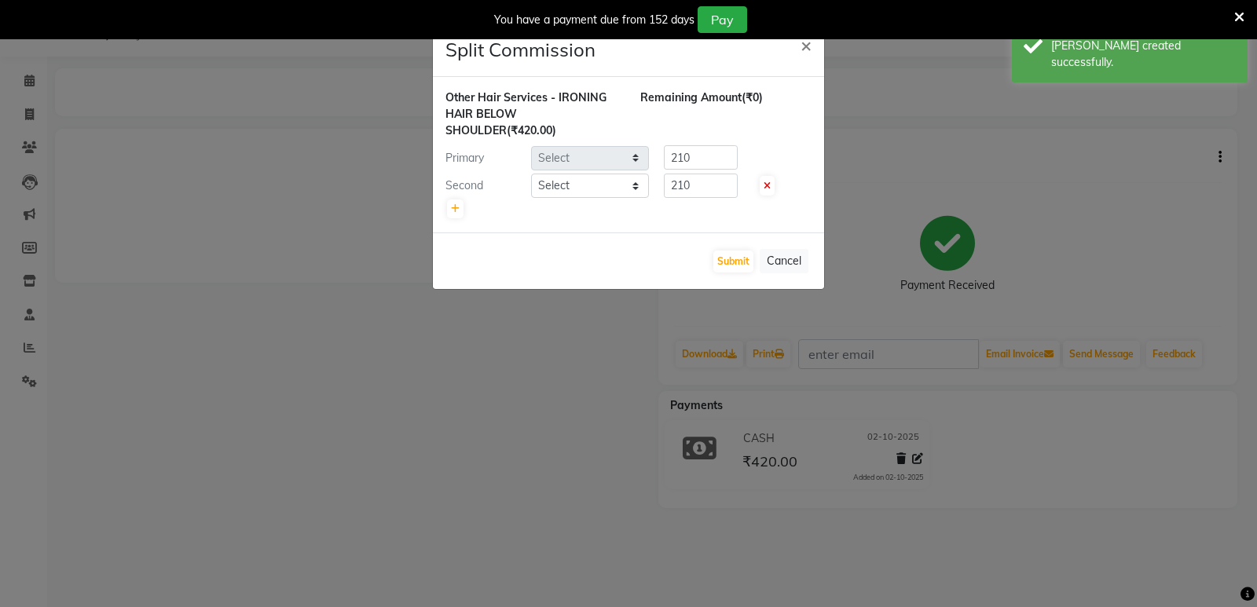
select select "46370"
select select "92592"
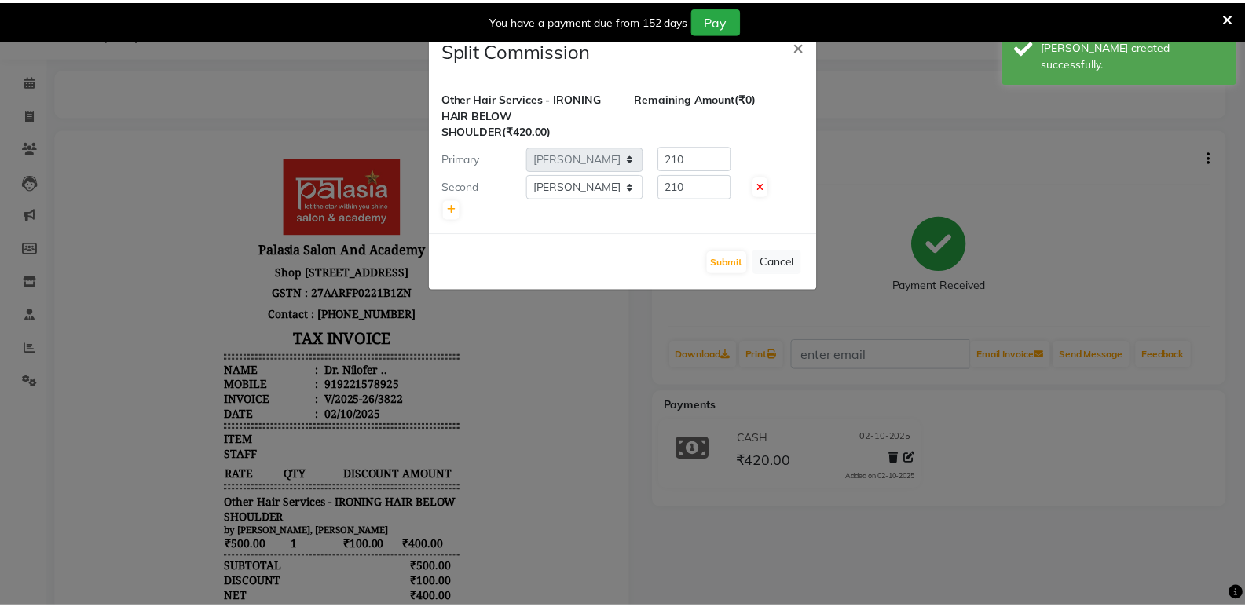
scroll to position [0, 0]
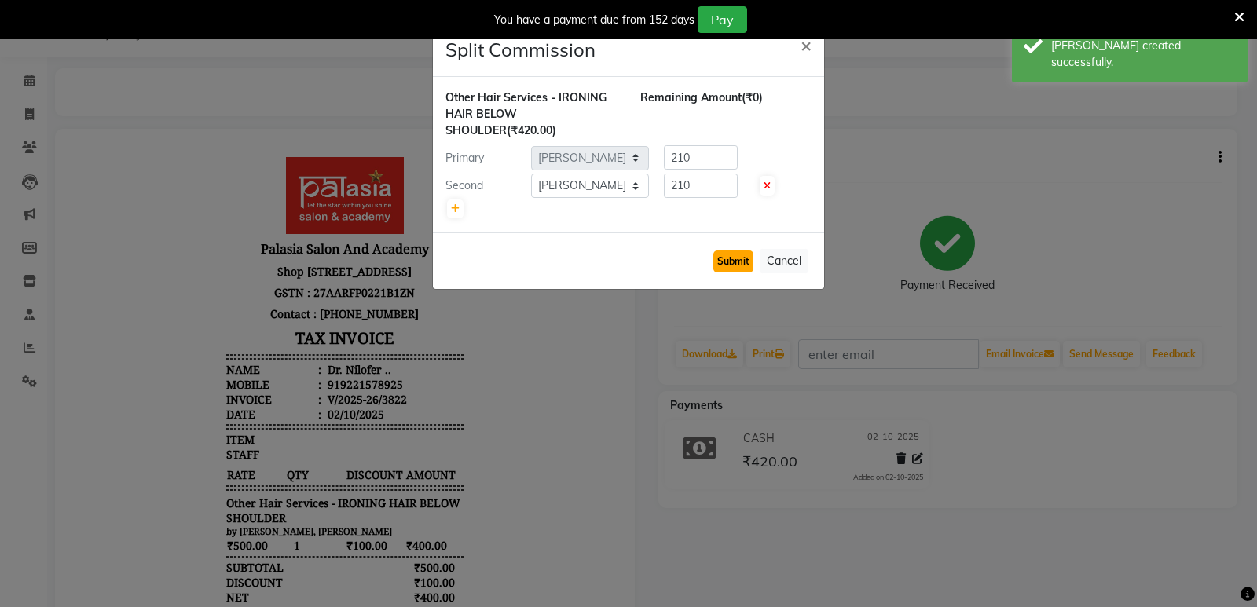
click at [736, 258] on button "Submit" at bounding box center [733, 262] width 40 height 22
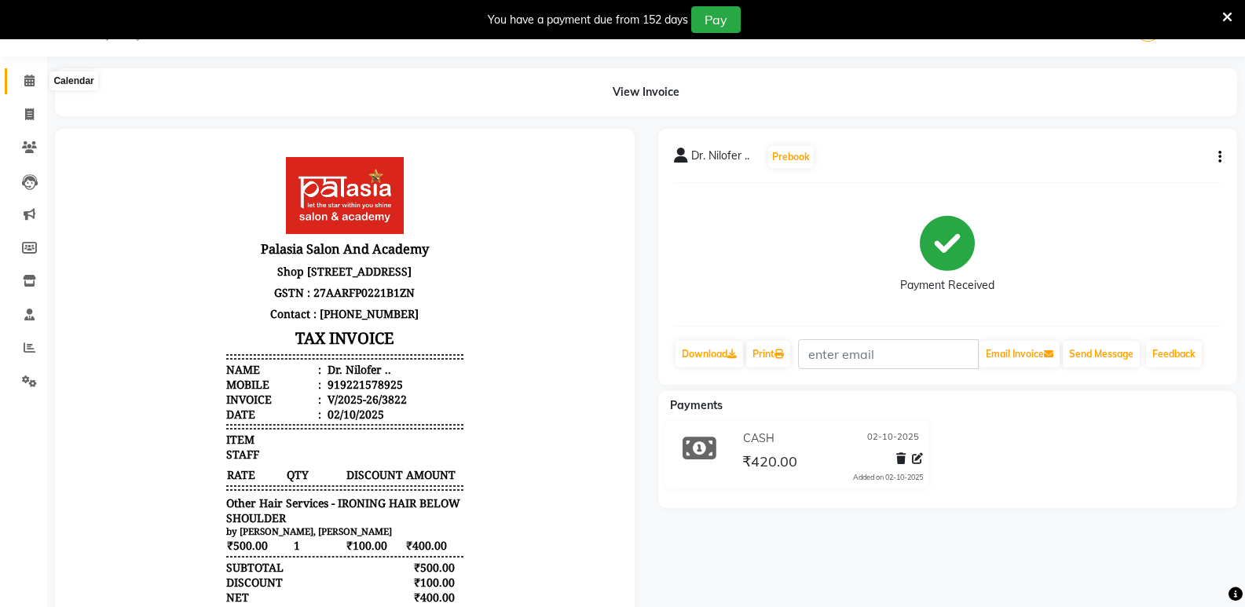
click at [26, 76] on icon at bounding box center [29, 81] width 10 height 12
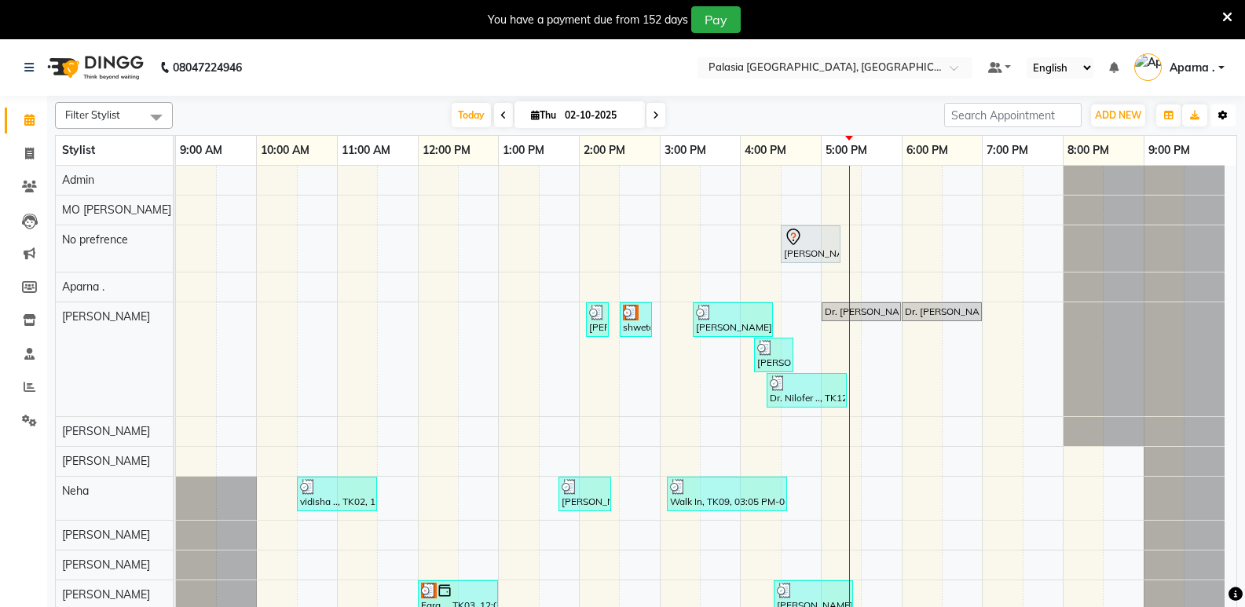
click at [1228, 119] on button "Toggle Dropdown" at bounding box center [1222, 115] width 25 height 22
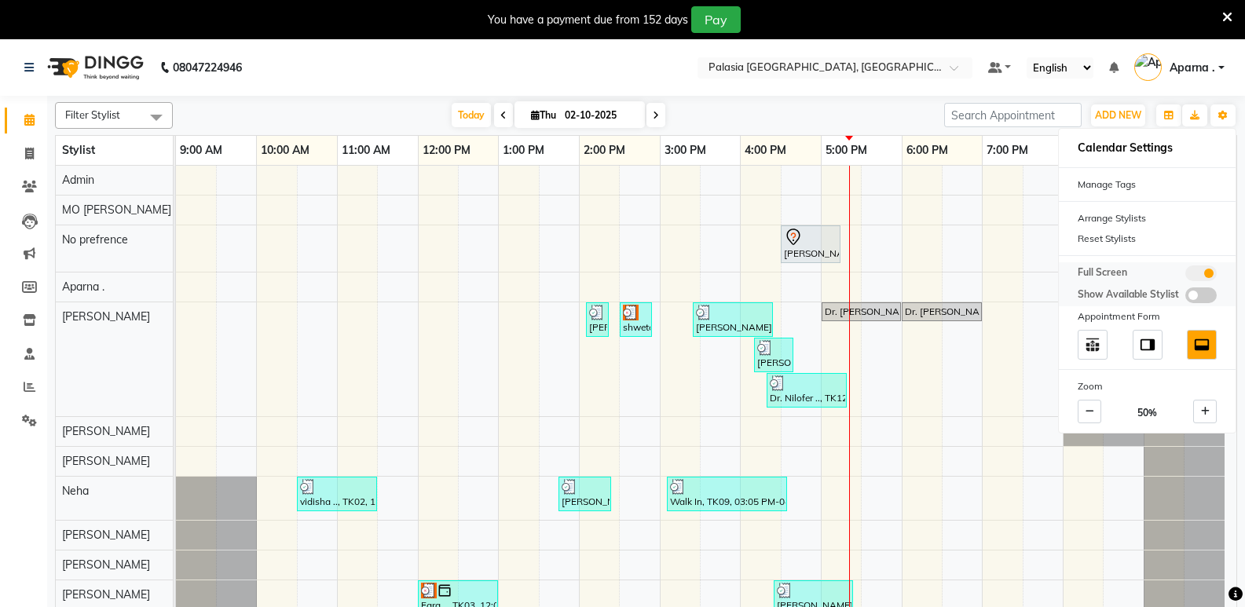
click at [1171, 270] on div "Full Screen" at bounding box center [1147, 273] width 139 height 16
click at [1198, 275] on span at bounding box center [1200, 273] width 31 height 16
click at [1185, 276] on input "checkbox" at bounding box center [1185, 276] width 0 height 0
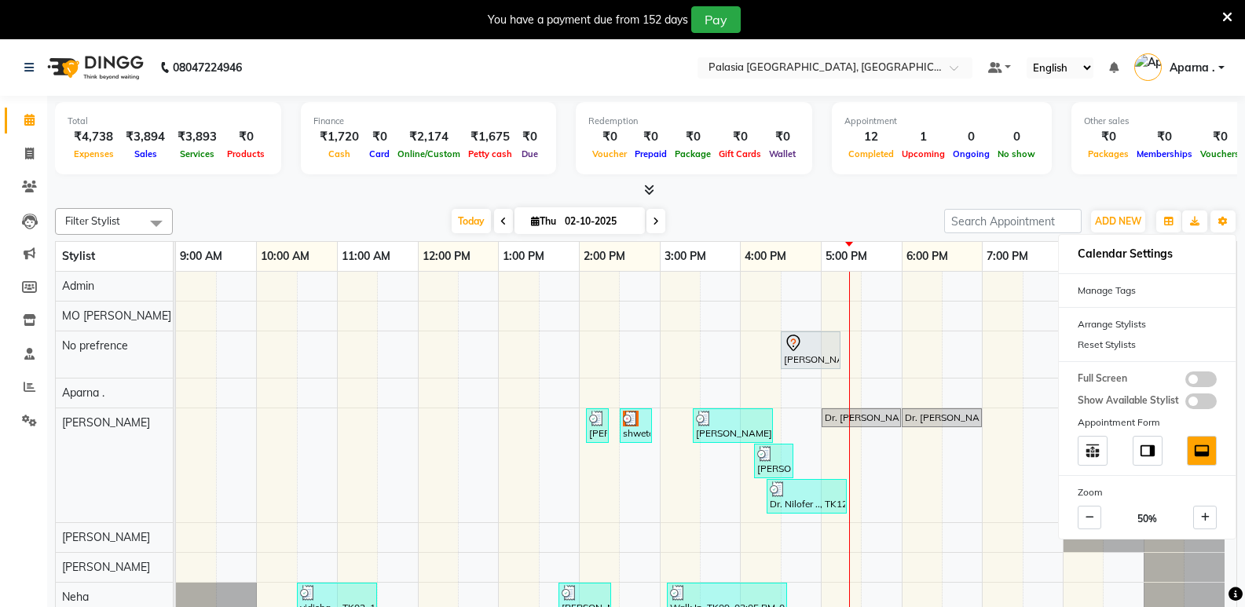
click at [722, 194] on div at bounding box center [646, 190] width 1182 height 16
